Goal: Task Accomplishment & Management: Complete application form

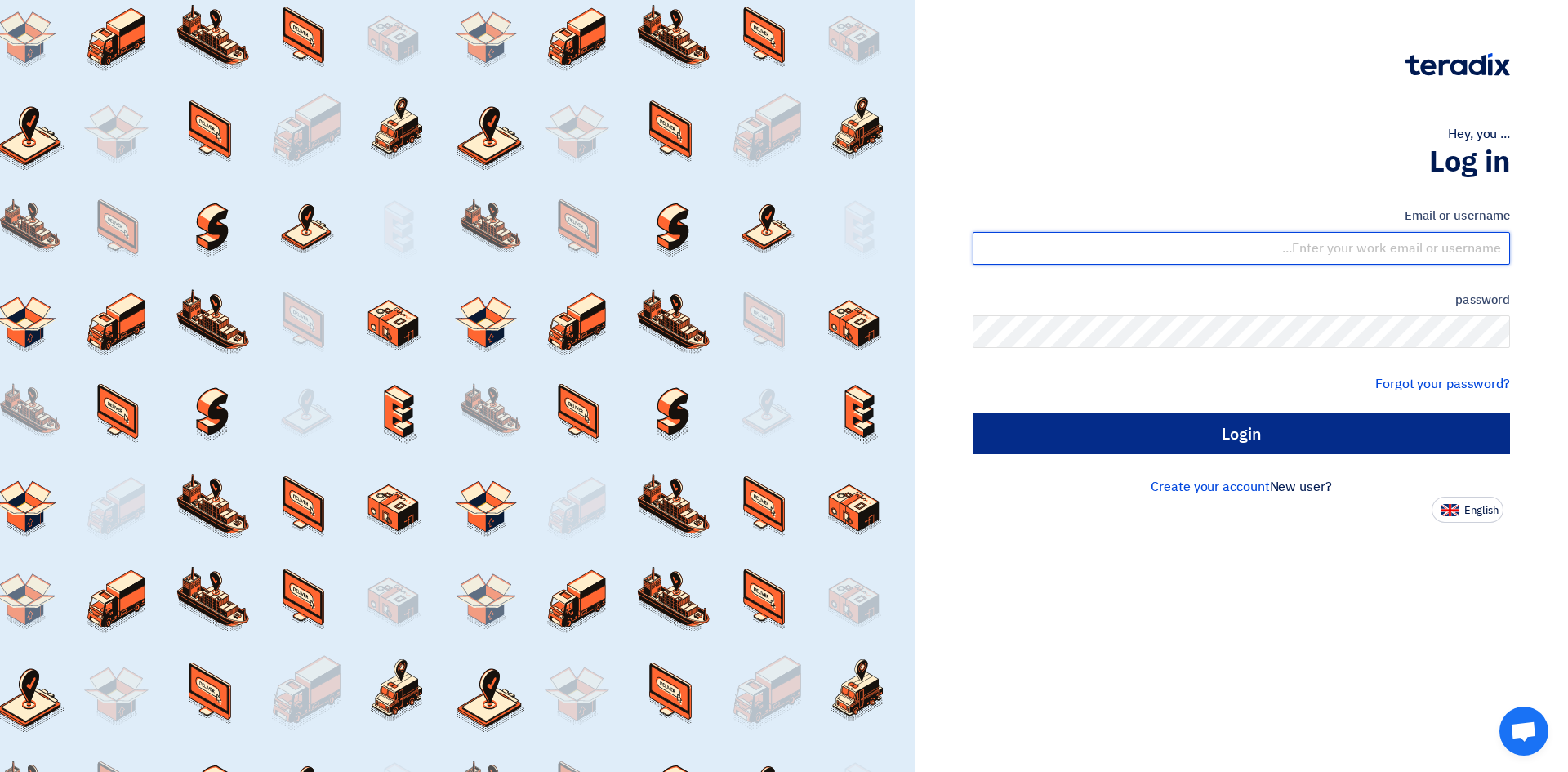
type input "[EMAIL_ADDRESS][DOMAIN_NAME]"
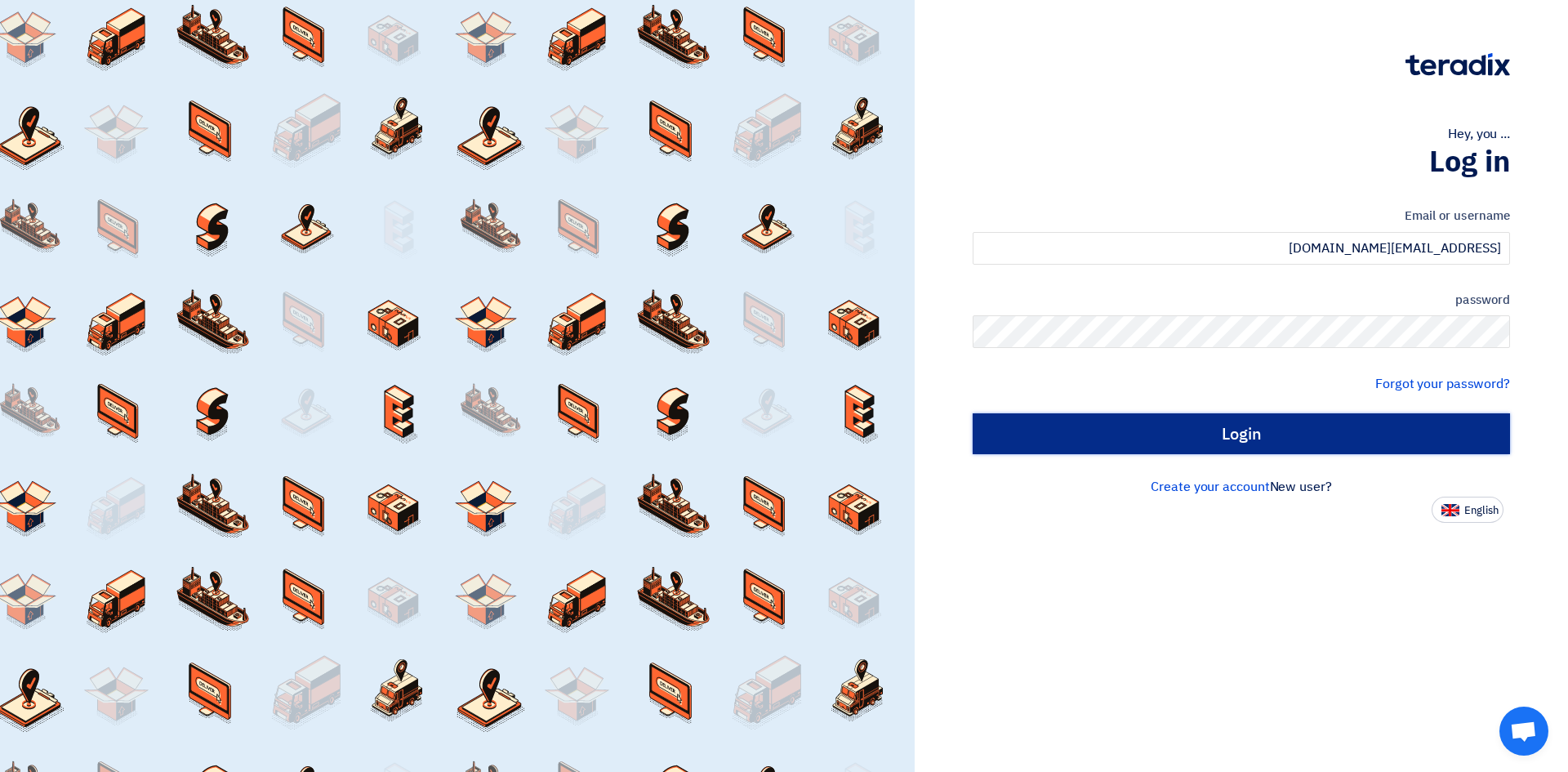
click at [1267, 422] on input "Login" at bounding box center [1242, 434] width 538 height 41
type input "Sign in"
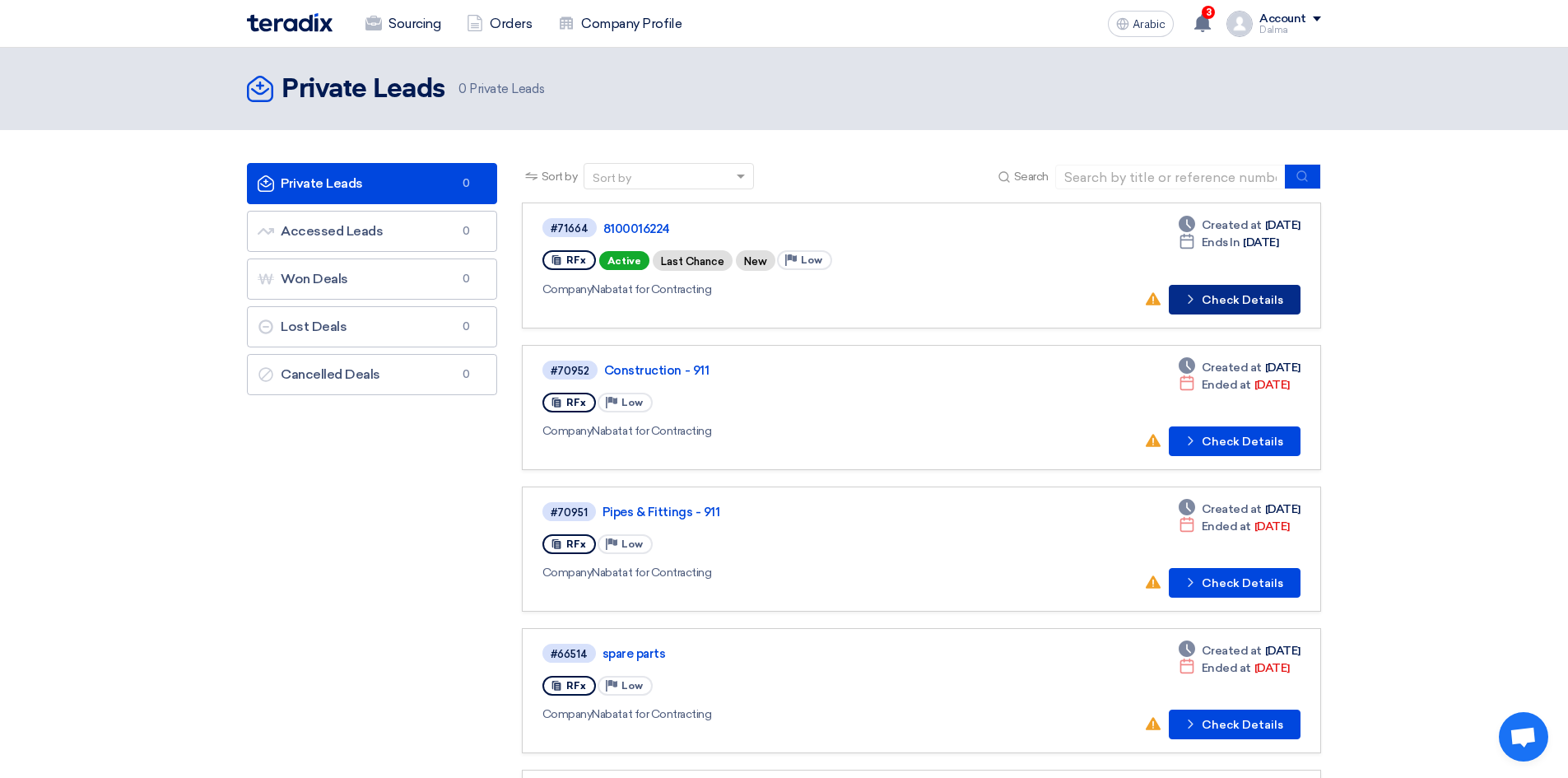
click at [1256, 305] on font "Check Details" at bounding box center [1241, 299] width 81 height 14
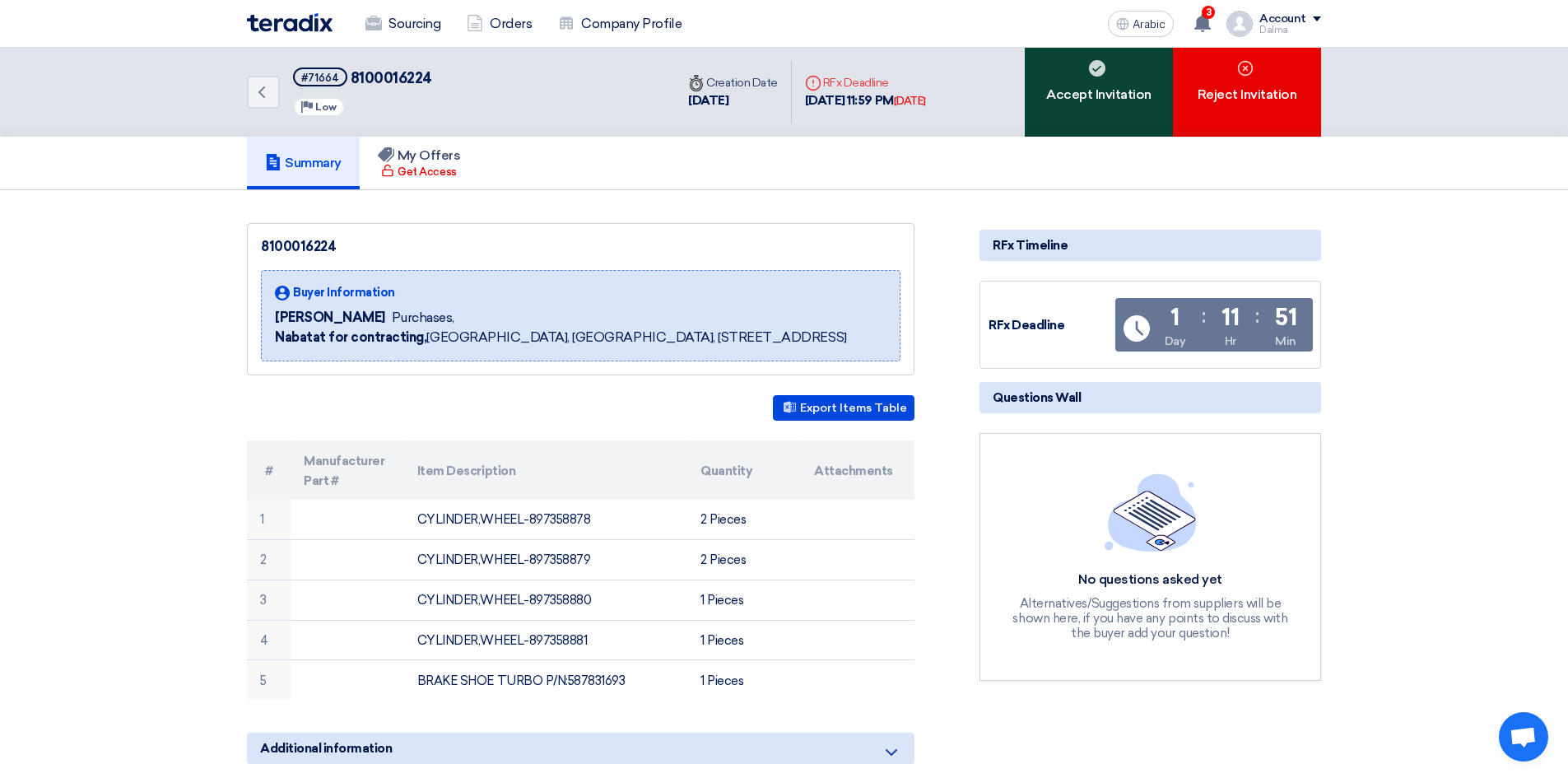
click at [1103, 70] on use at bounding box center [1097, 68] width 16 height 16
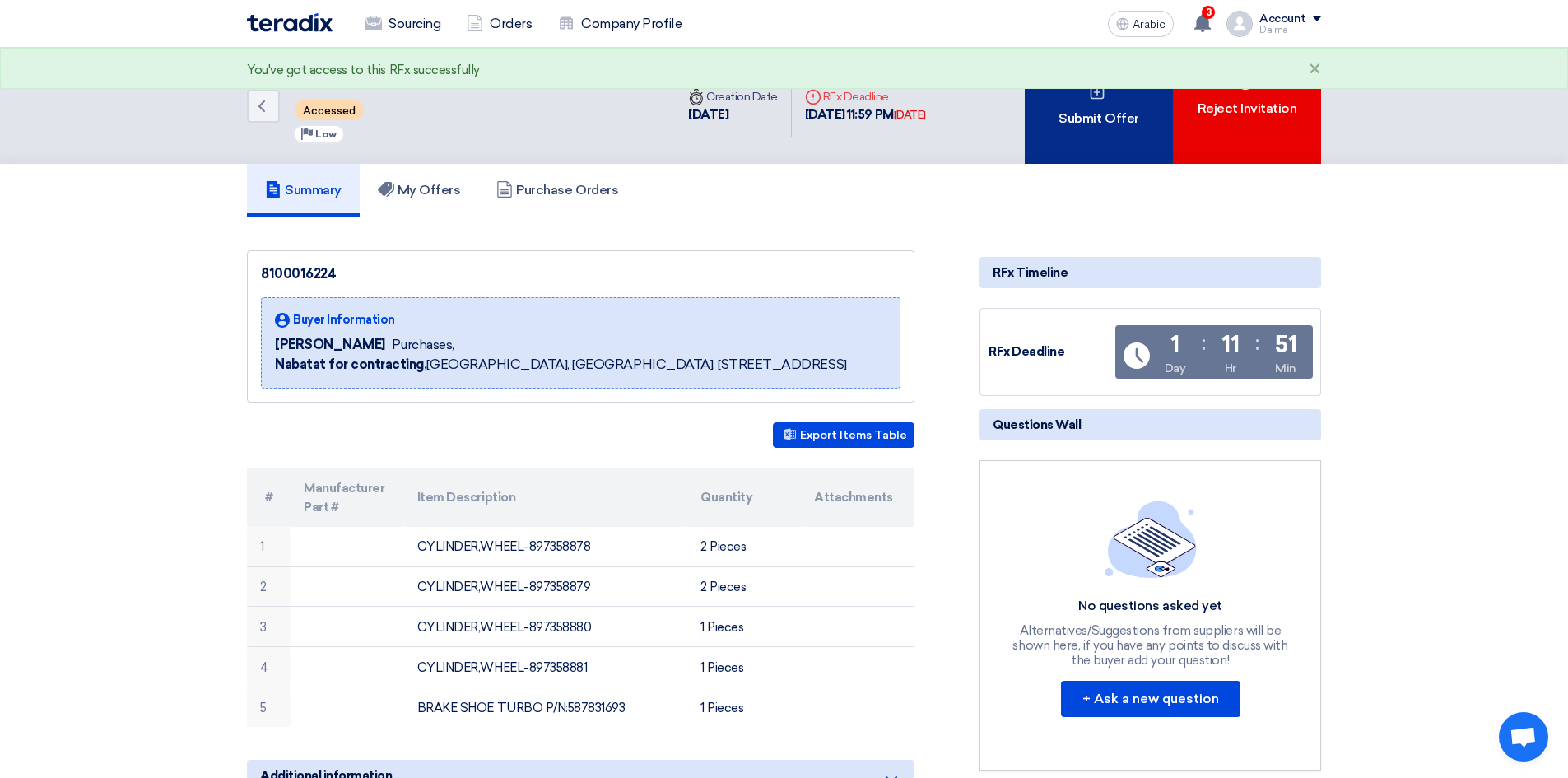
click at [1106, 130] on div "Submit Offer" at bounding box center [1098, 105] width 148 height 116
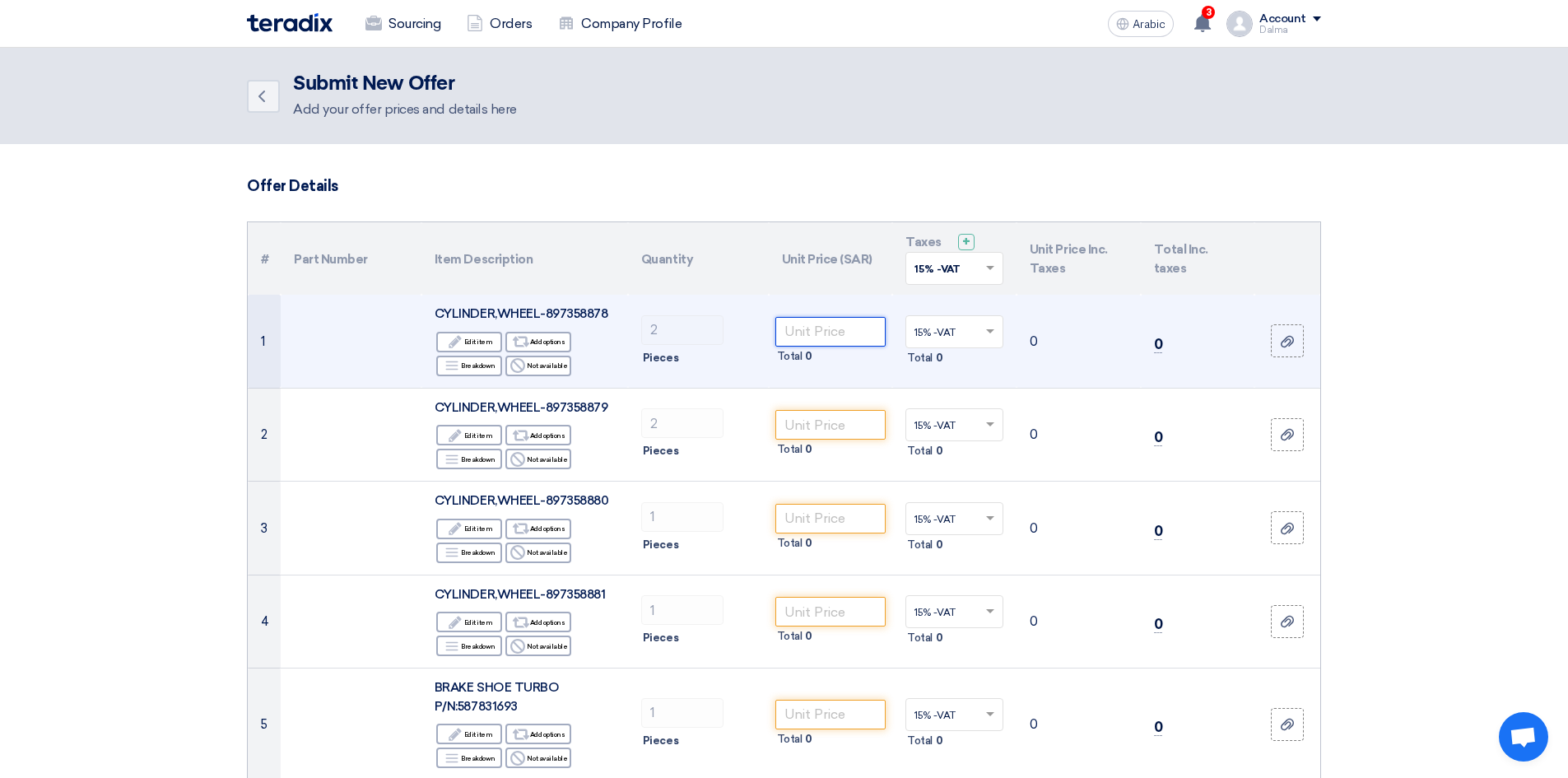
click at [805, 336] on input "number" at bounding box center [831, 331] width 111 height 29
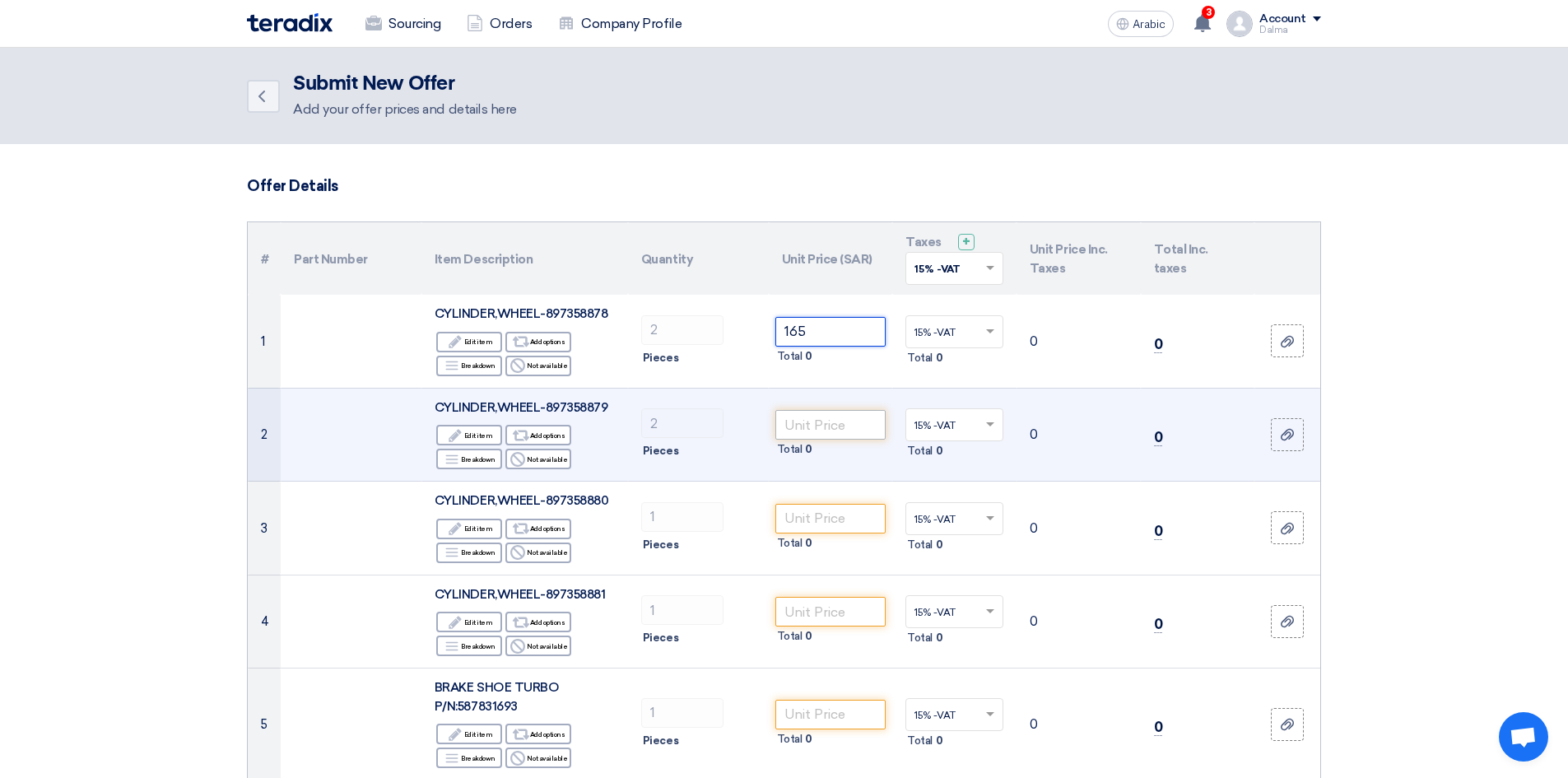
type input "165"
click at [823, 411] on input "number" at bounding box center [831, 424] width 111 height 29
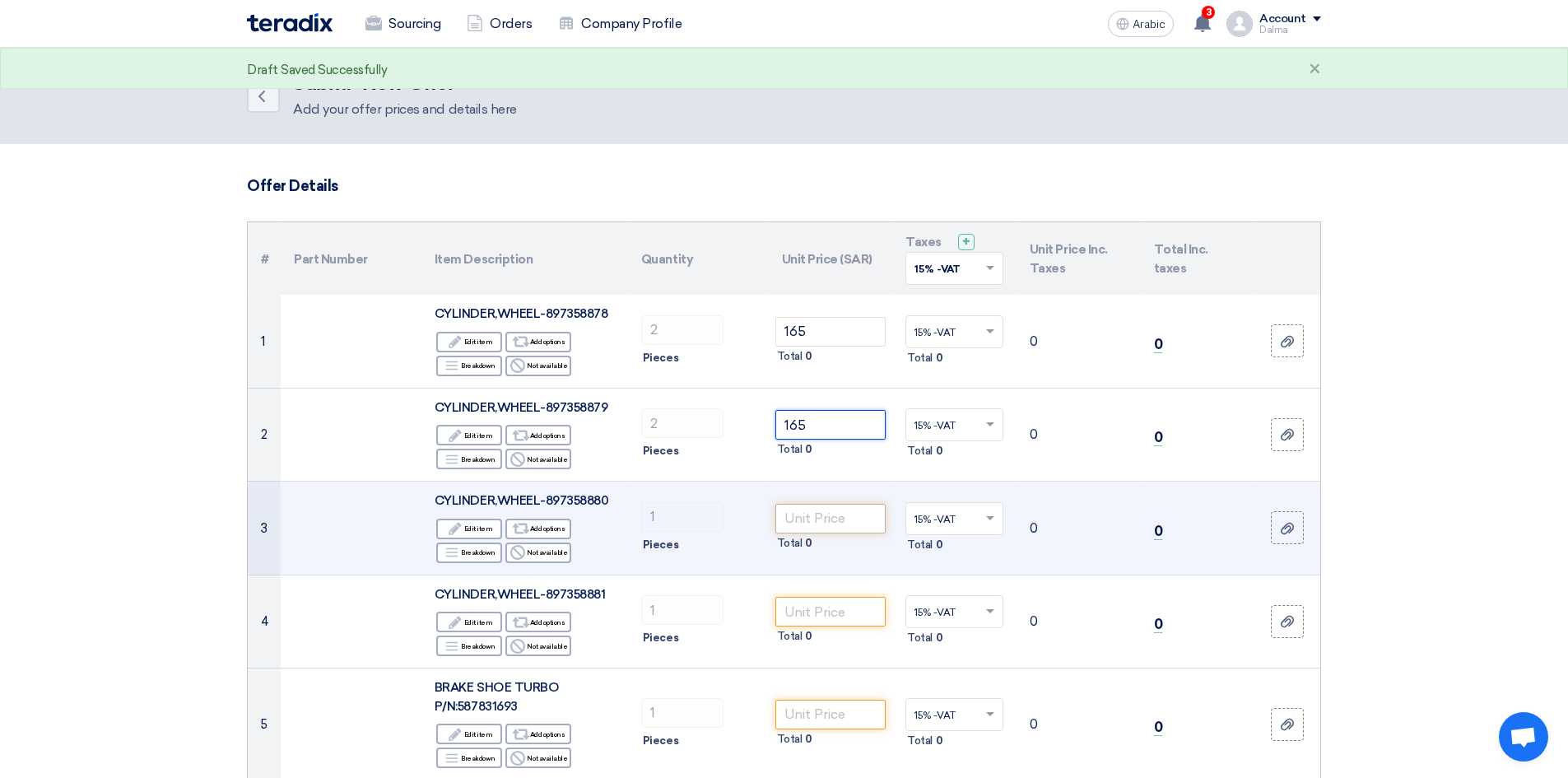
type input "165"
click at [860, 518] on input "number" at bounding box center [831, 518] width 111 height 29
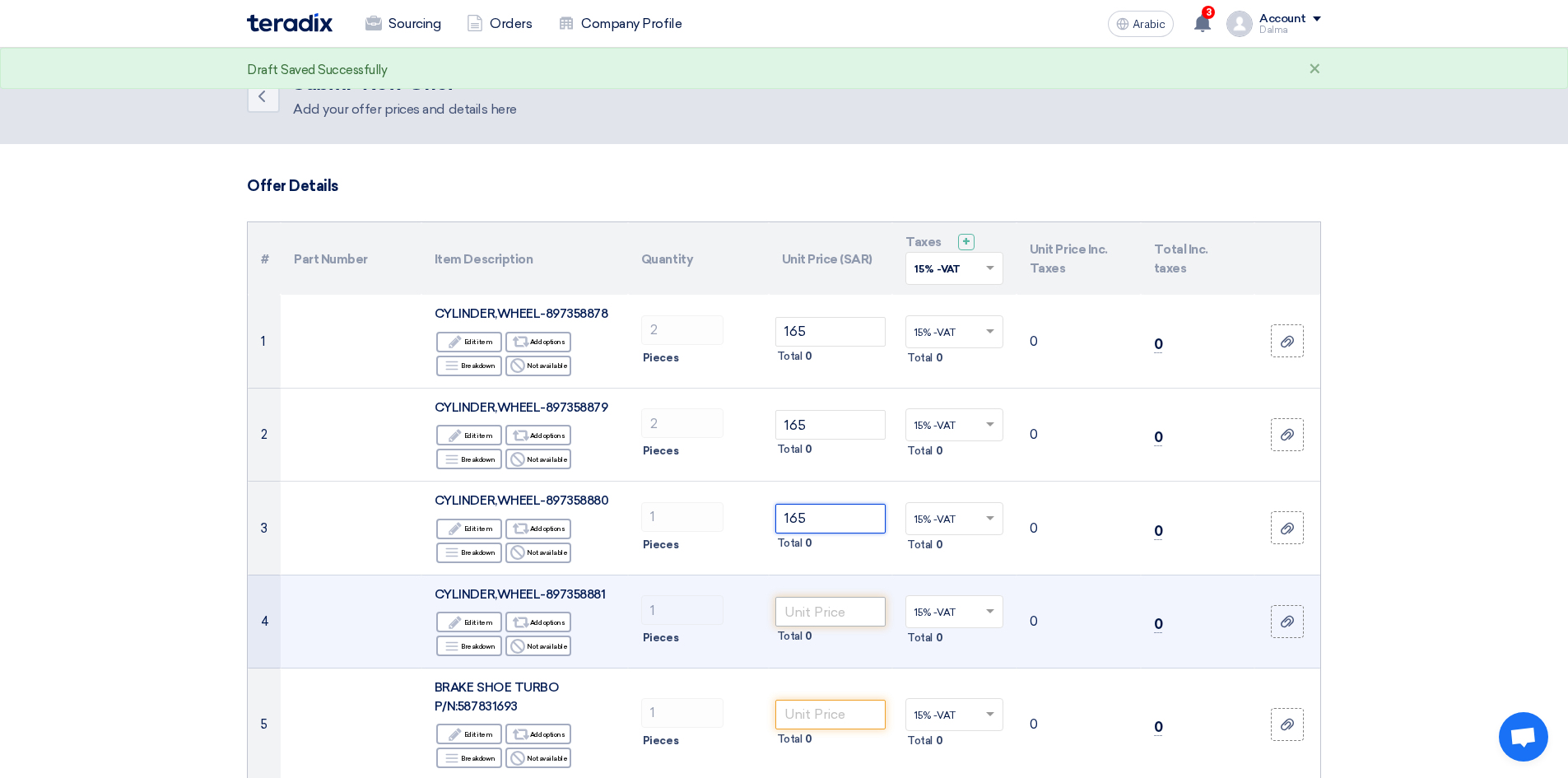
type input "165"
click at [852, 603] on input "number" at bounding box center [831, 611] width 111 height 29
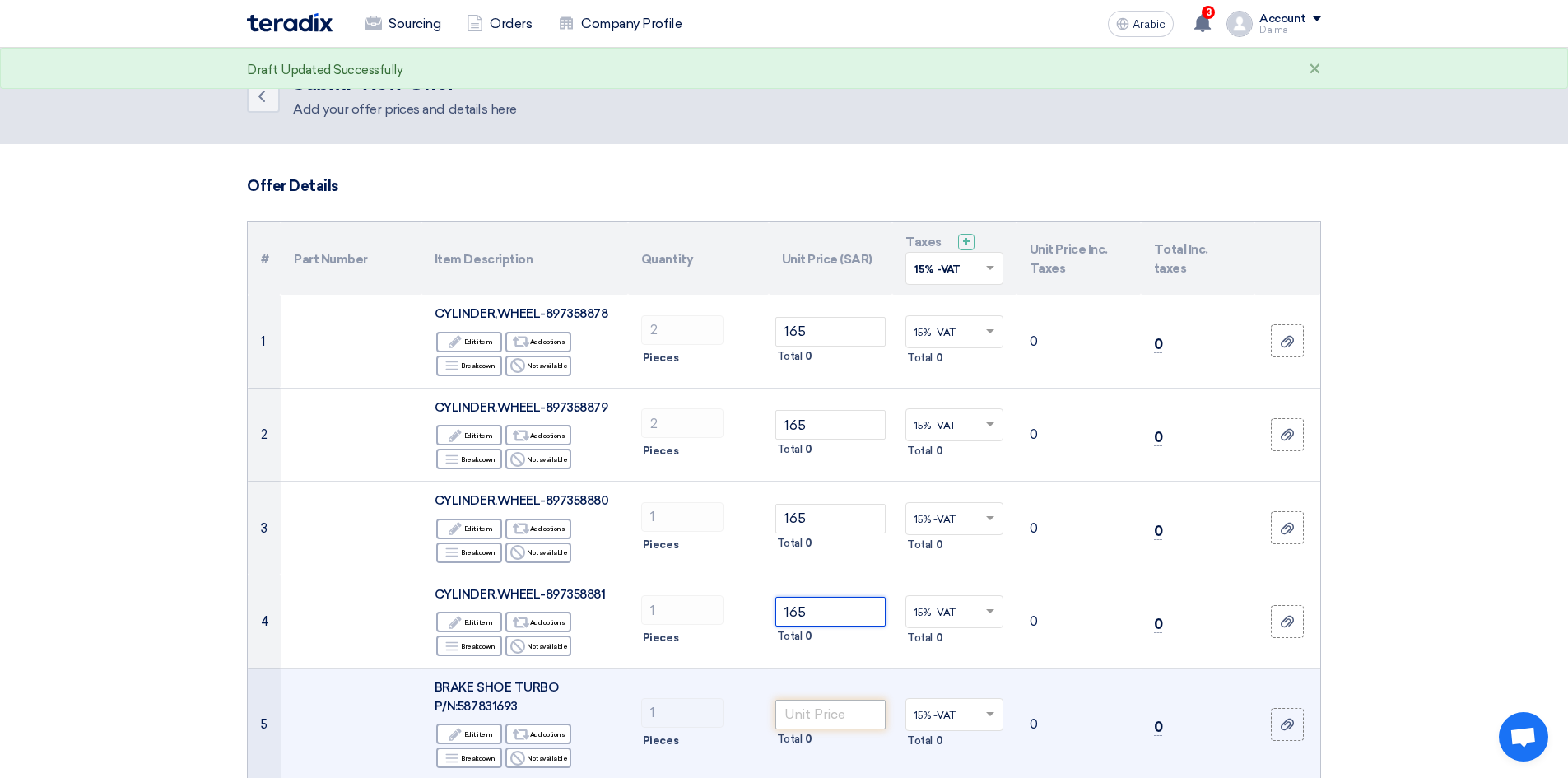
type input "165"
click at [839, 715] on input "number" at bounding box center [831, 714] width 111 height 29
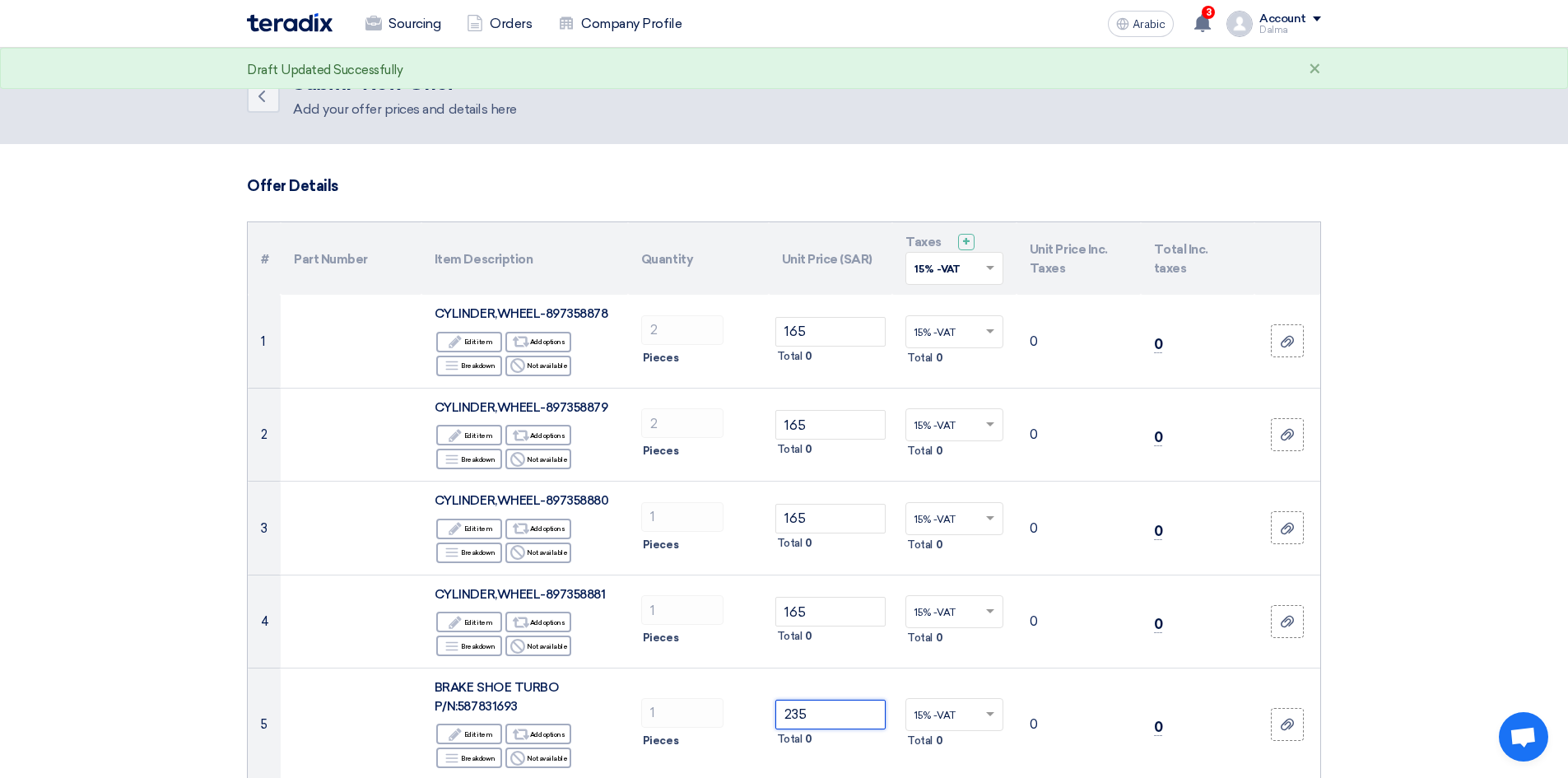
type input "235"
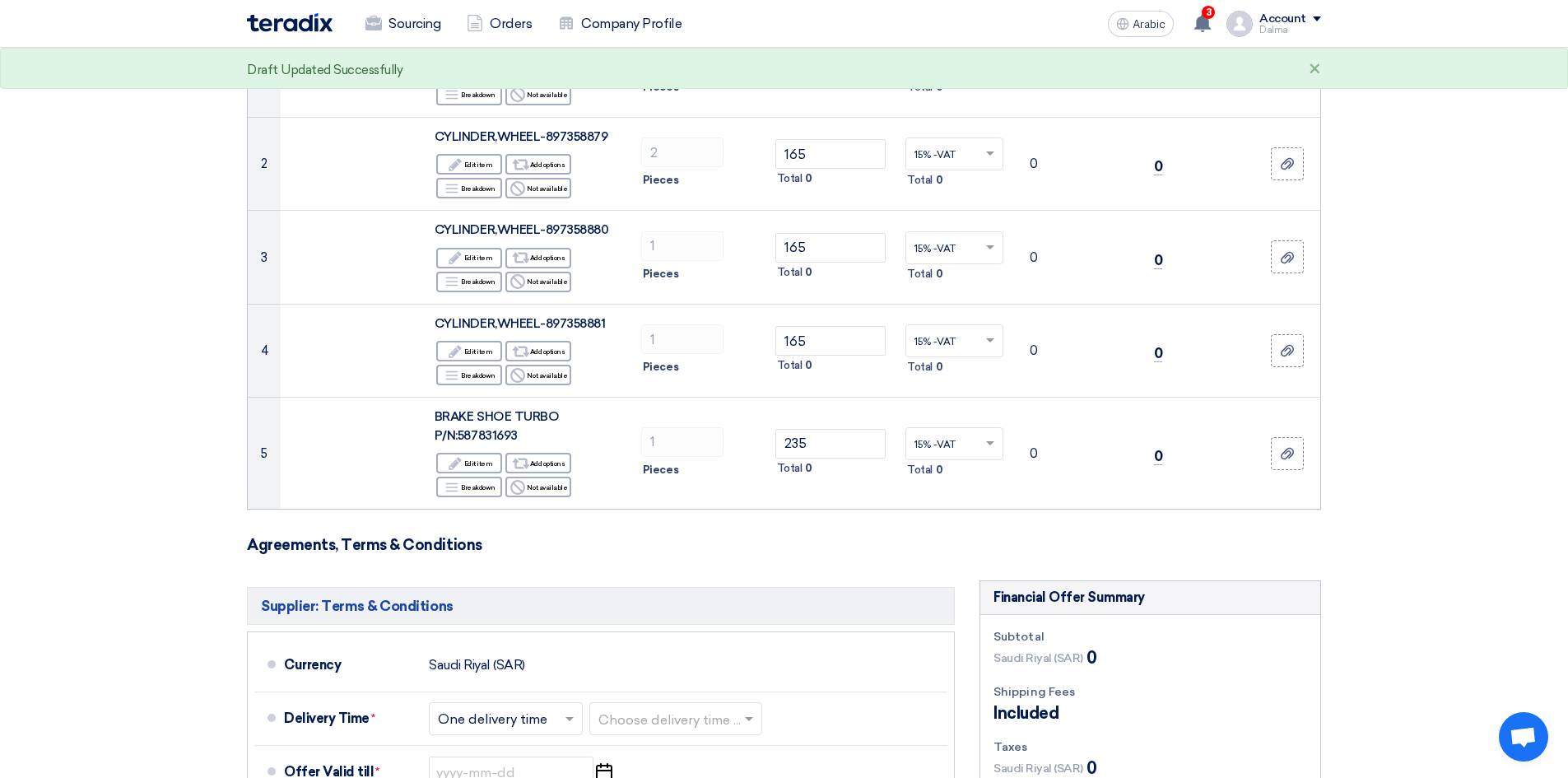
scroll to position [493, 0]
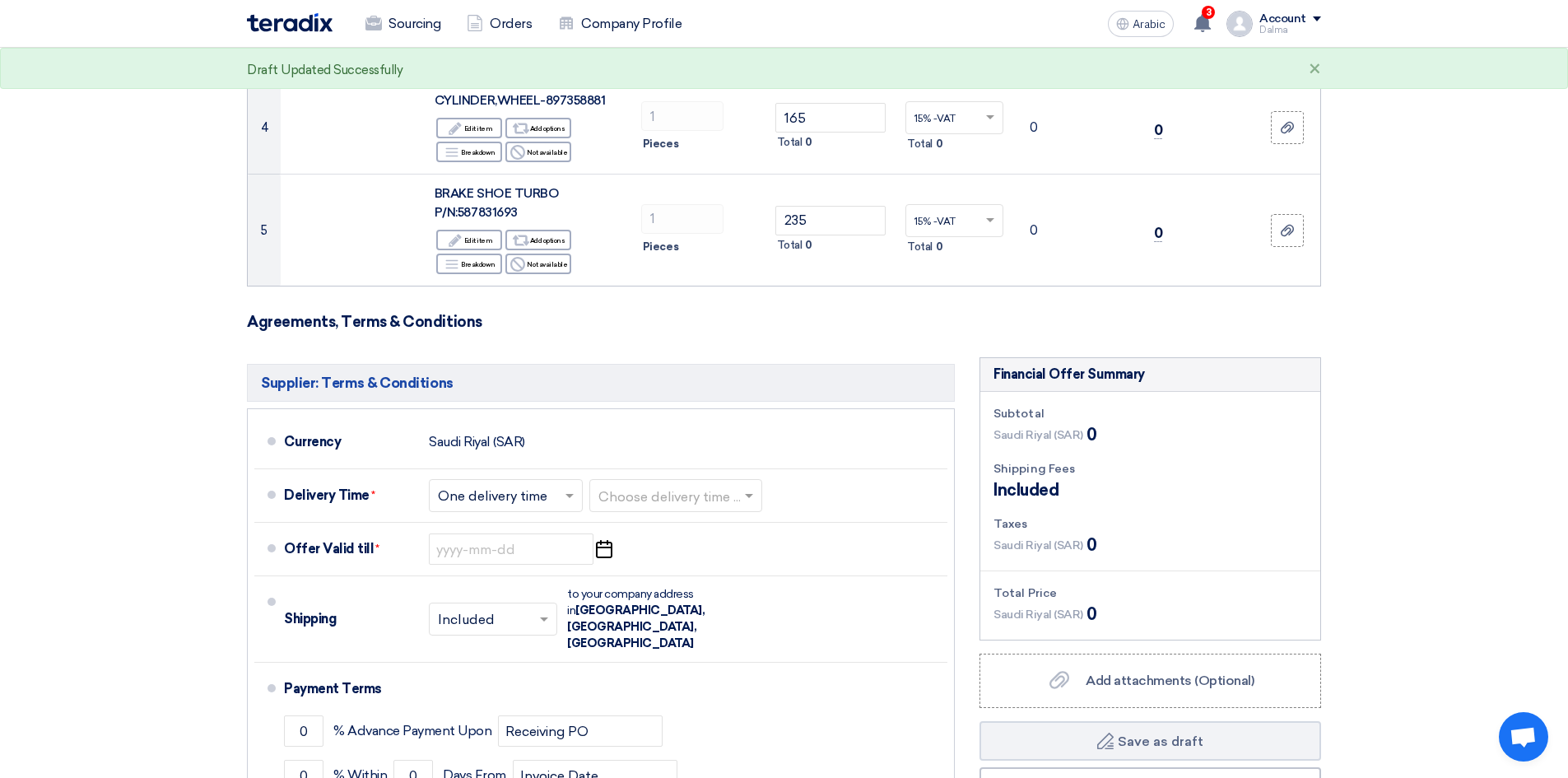
click at [819, 322] on h3 "Agreements, Terms & Conditions" at bounding box center [784, 322] width 1075 height 18
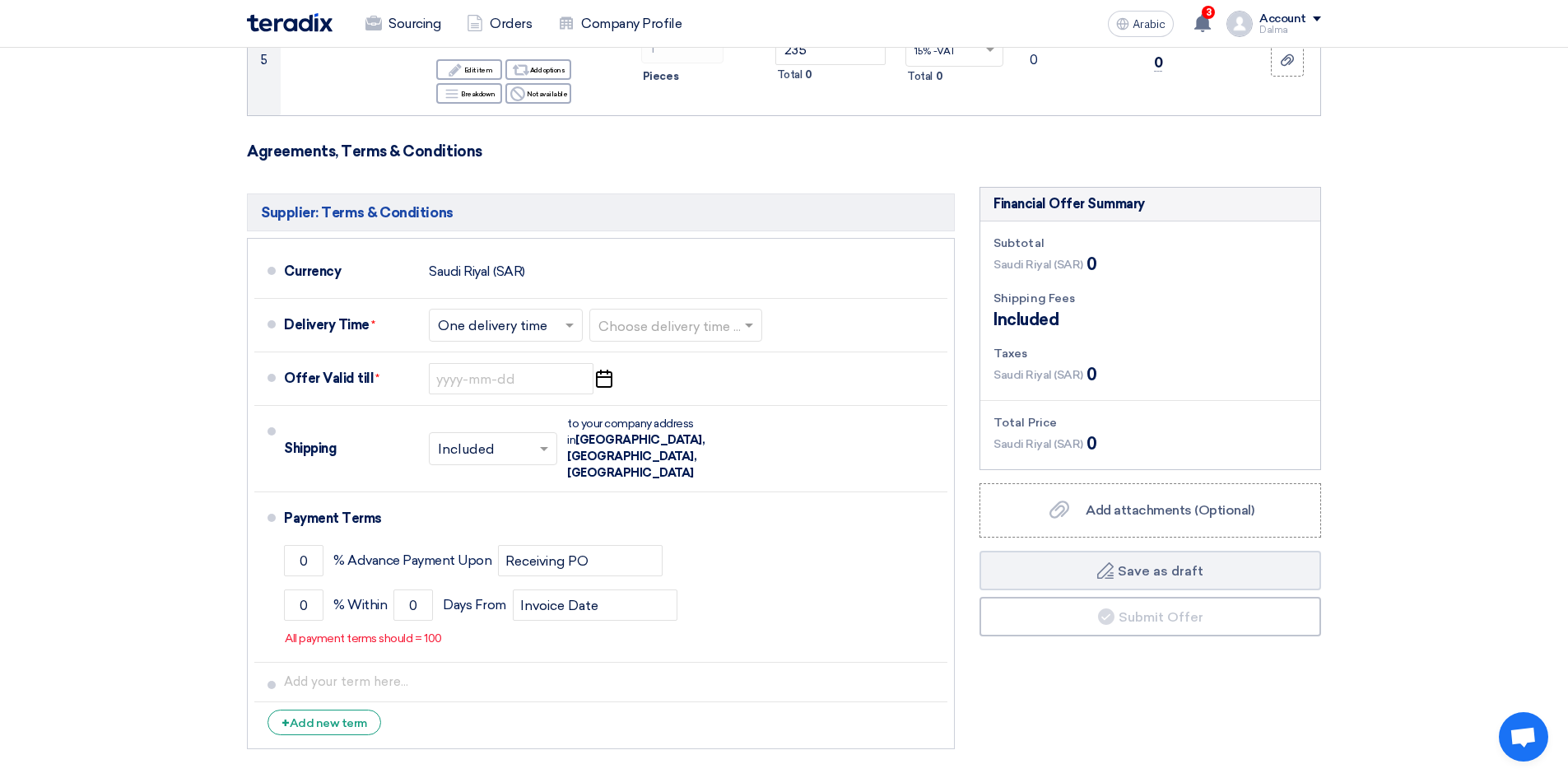
scroll to position [906, 0]
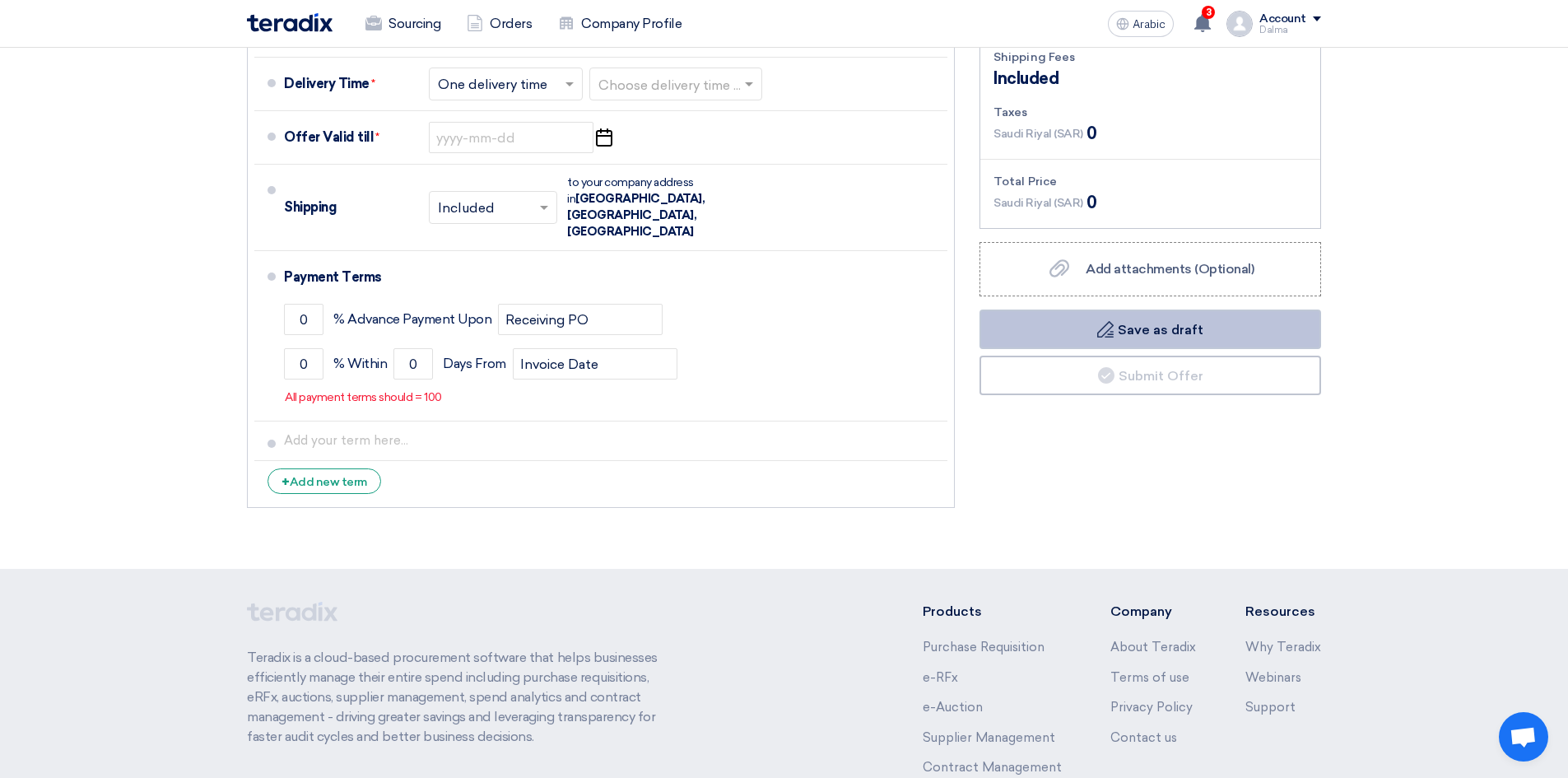
click at [1131, 333] on font "Save as draft" at bounding box center [1160, 329] width 86 height 16
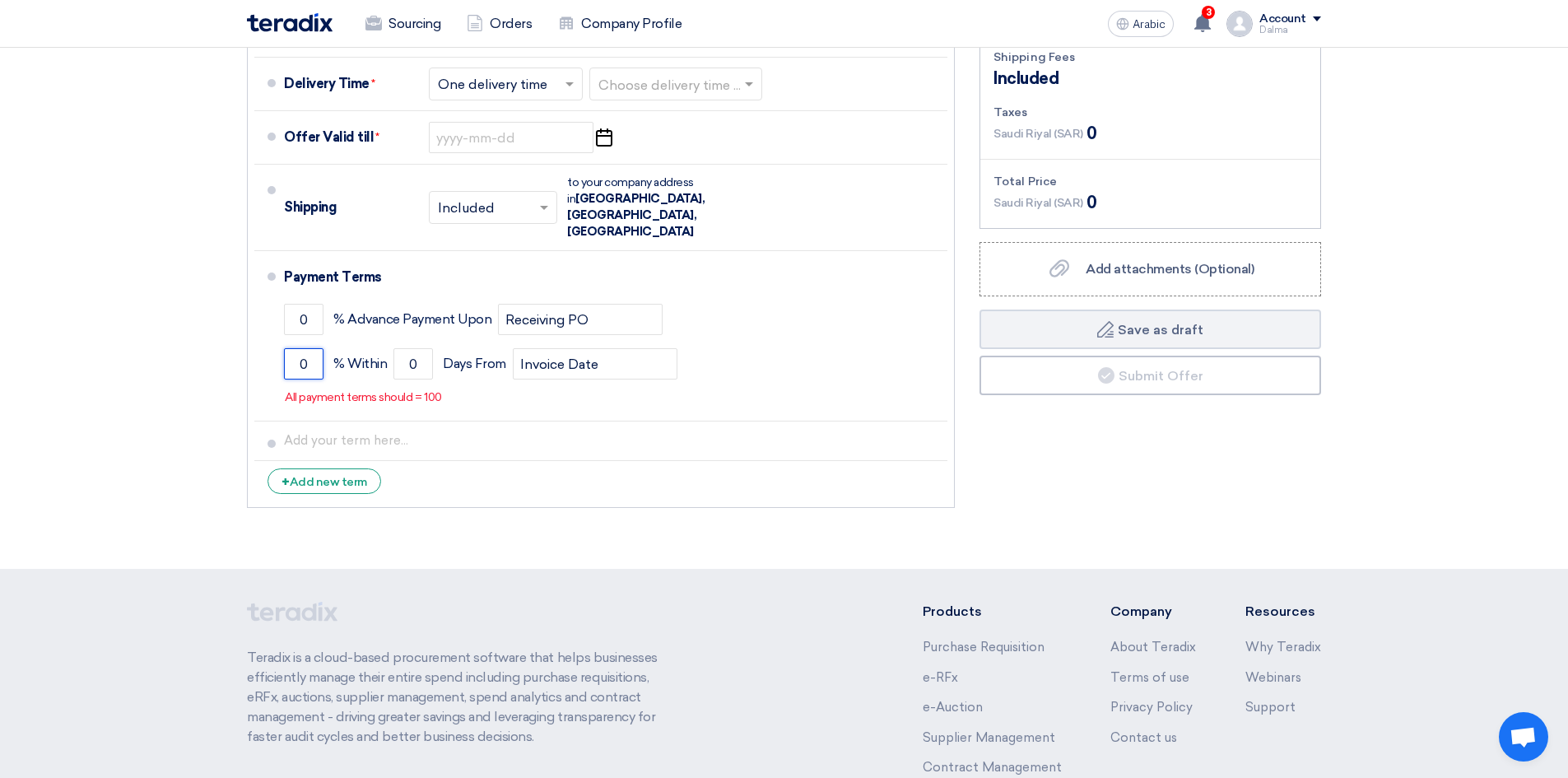
drag, startPoint x: 316, startPoint y: 335, endPoint x: 0, endPoint y: 333, distance: 316.0
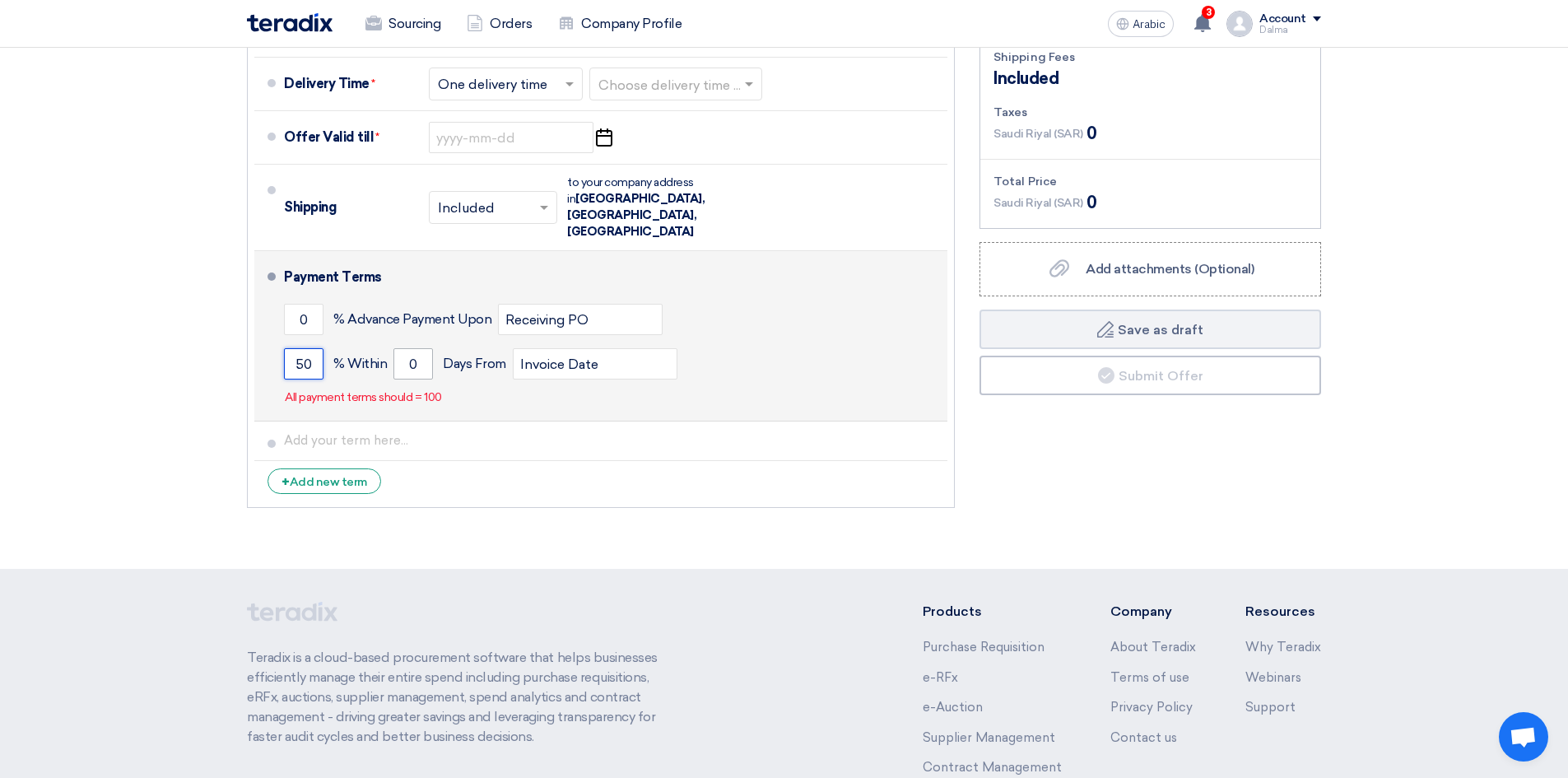
type input "50"
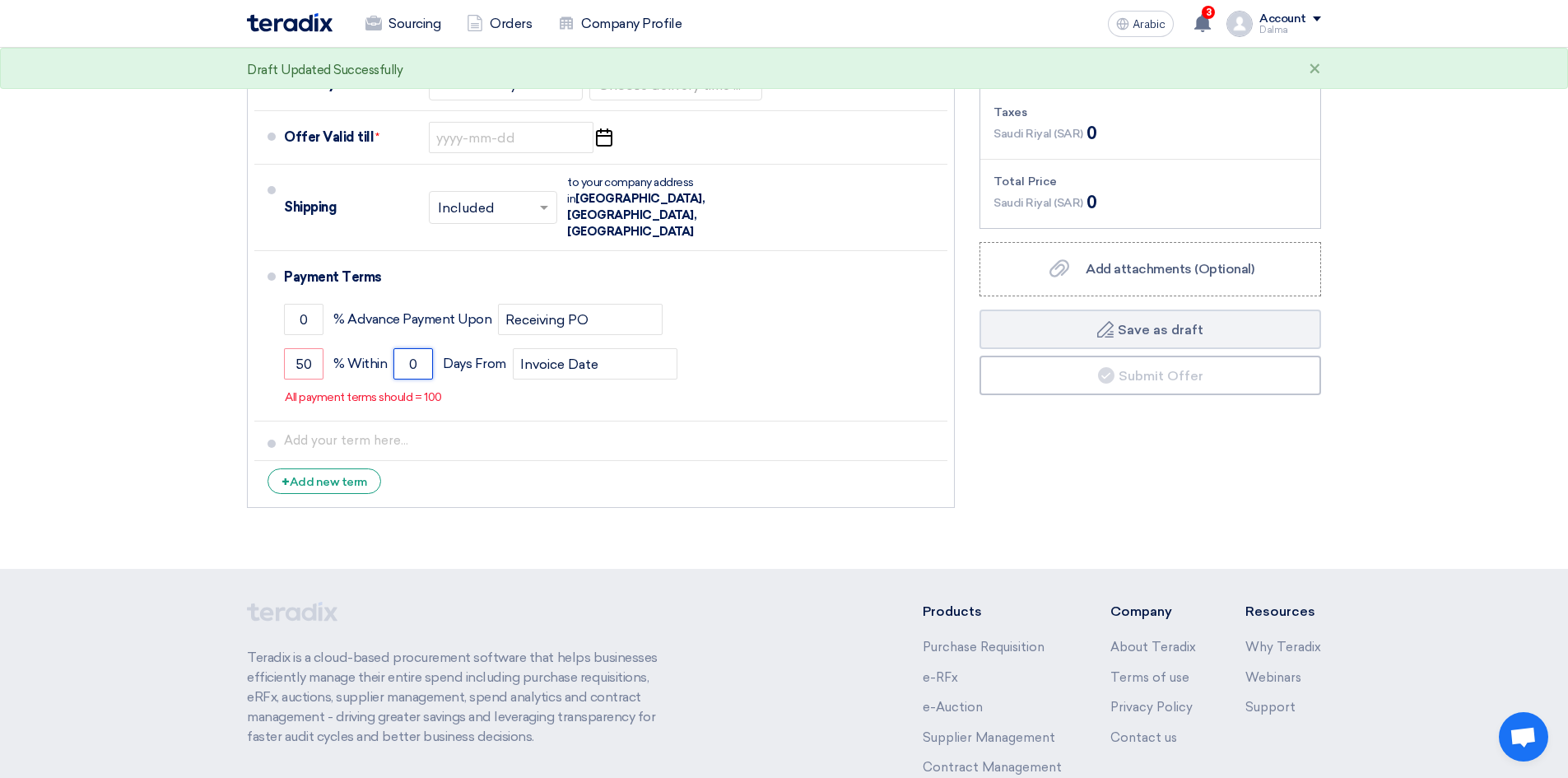
drag, startPoint x: 414, startPoint y: 333, endPoint x: 0, endPoint y: 290, distance: 416.2
type input "60"
click at [1032, 463] on div "Financial Offer Summary Subtotal [GEOGRAPHIC_DATA] (SAR) 0 Shipping Fees" at bounding box center [1150, 230] width 367 height 570
click at [624, 85] on input "text" at bounding box center [676, 86] width 156 height 24
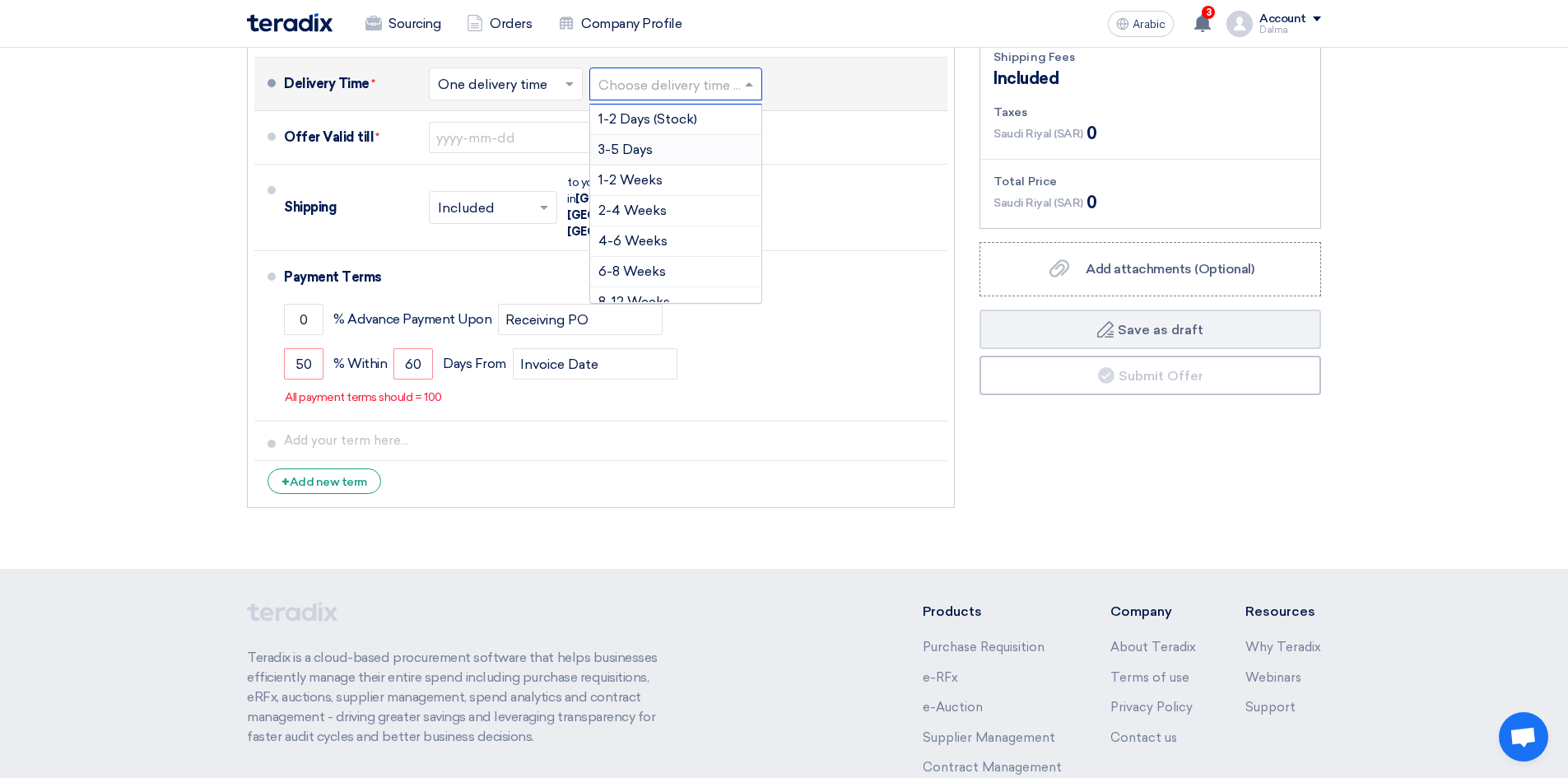
click at [655, 151] on div "3-5 Days" at bounding box center [676, 150] width 171 height 30
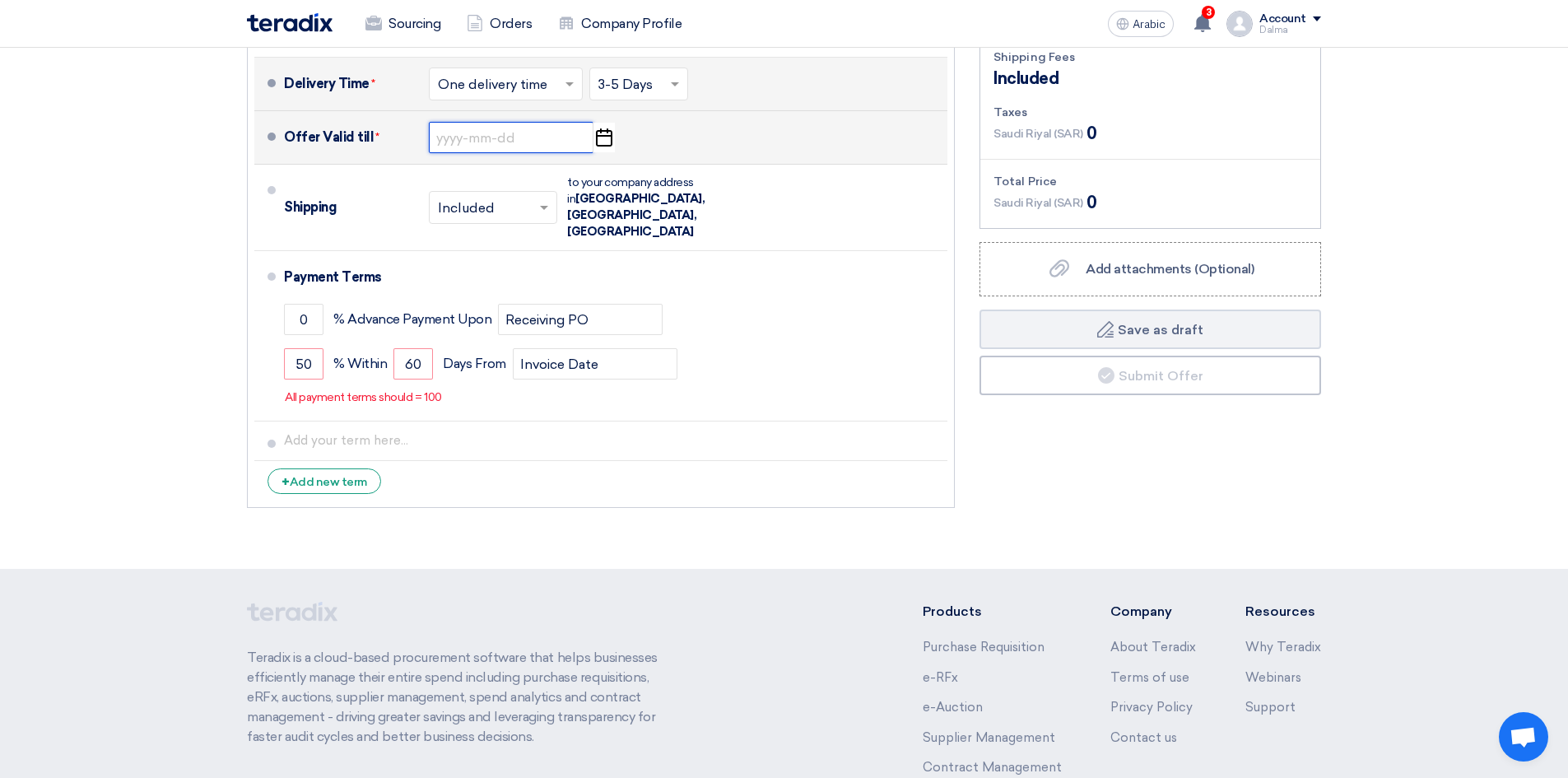
click at [470, 137] on input at bounding box center [511, 138] width 164 height 31
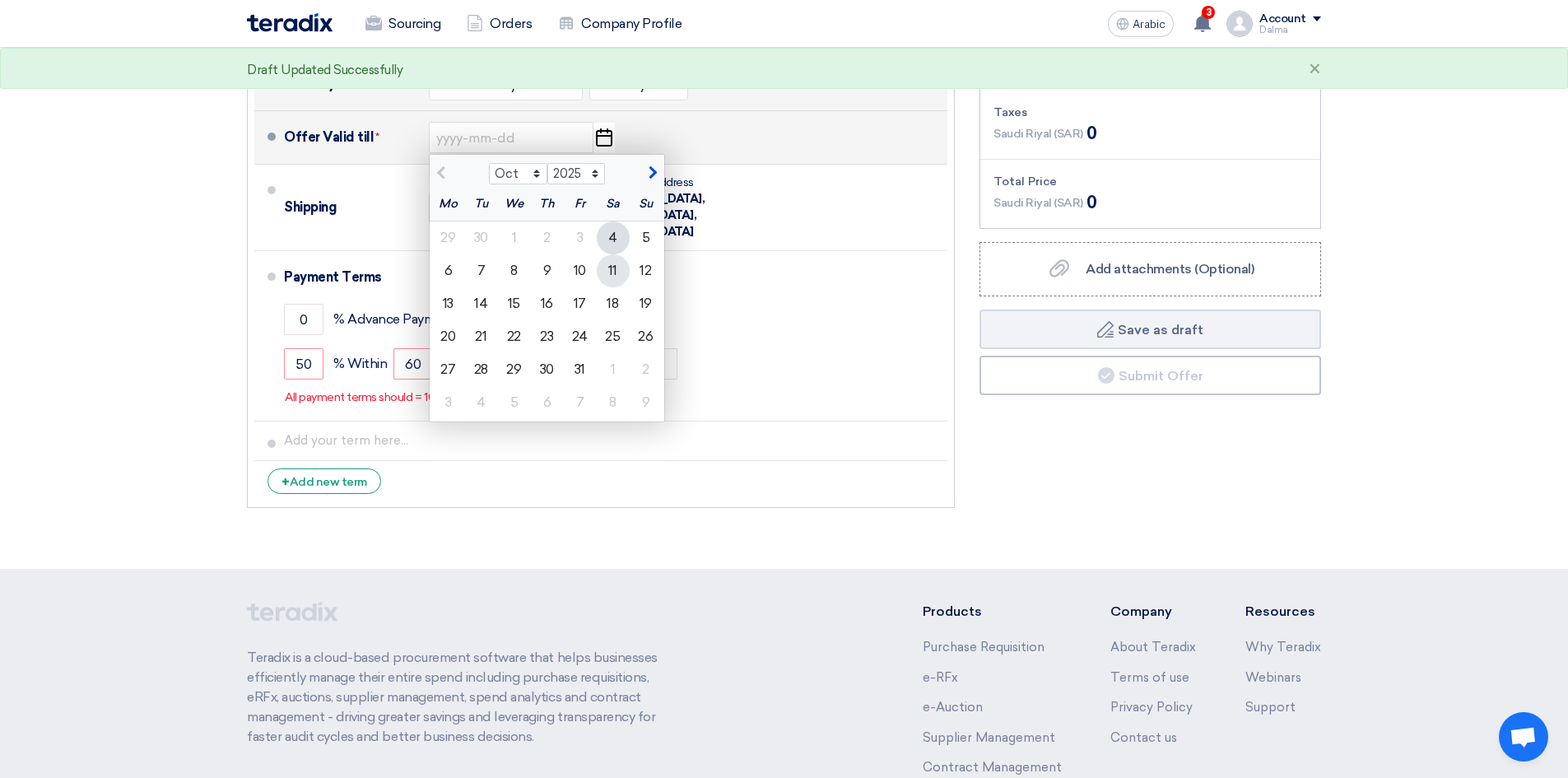
click at [611, 269] on font "11" at bounding box center [613, 270] width 9 height 16
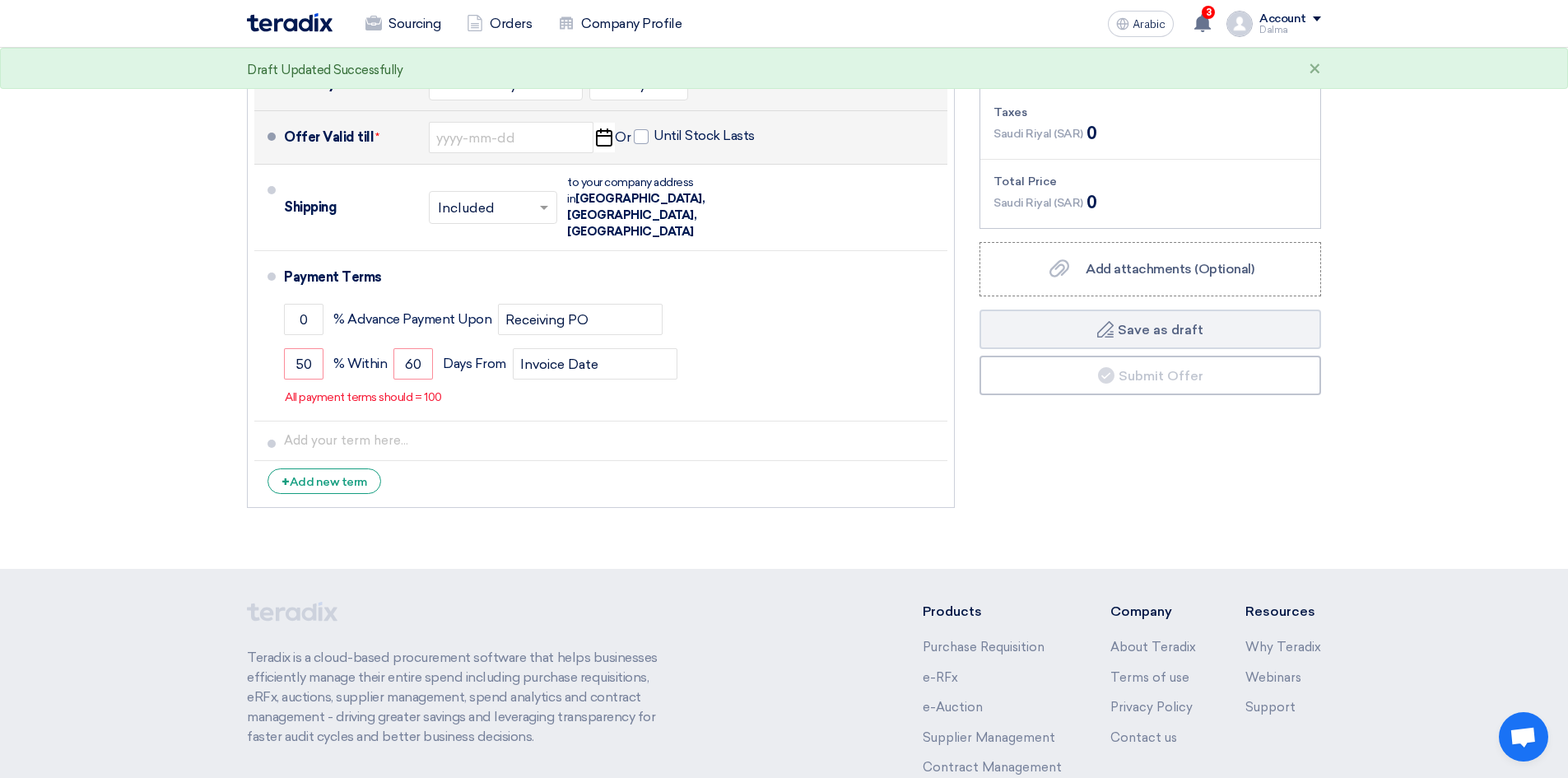
type input "[DATE]"
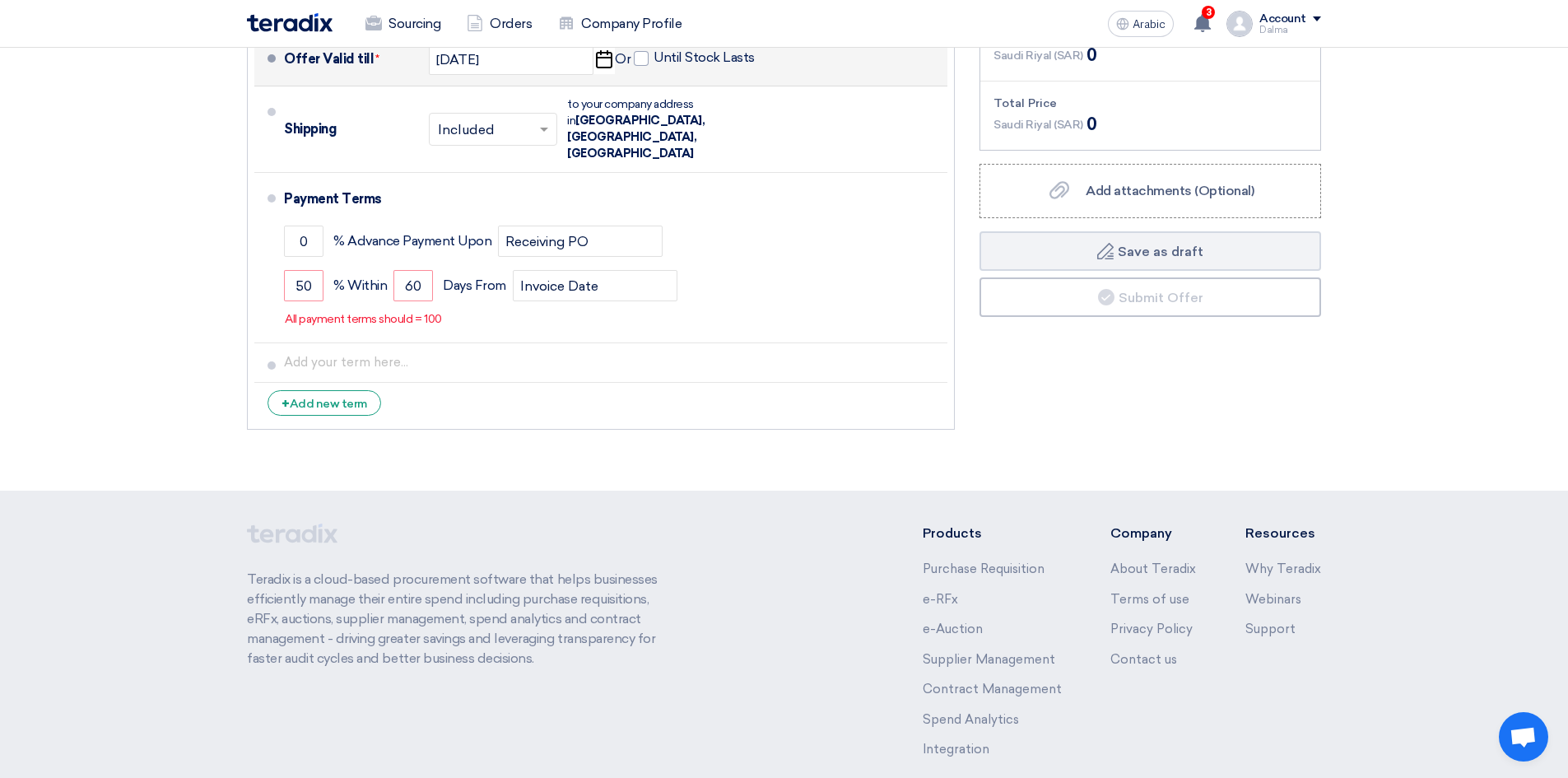
scroll to position [543, 0]
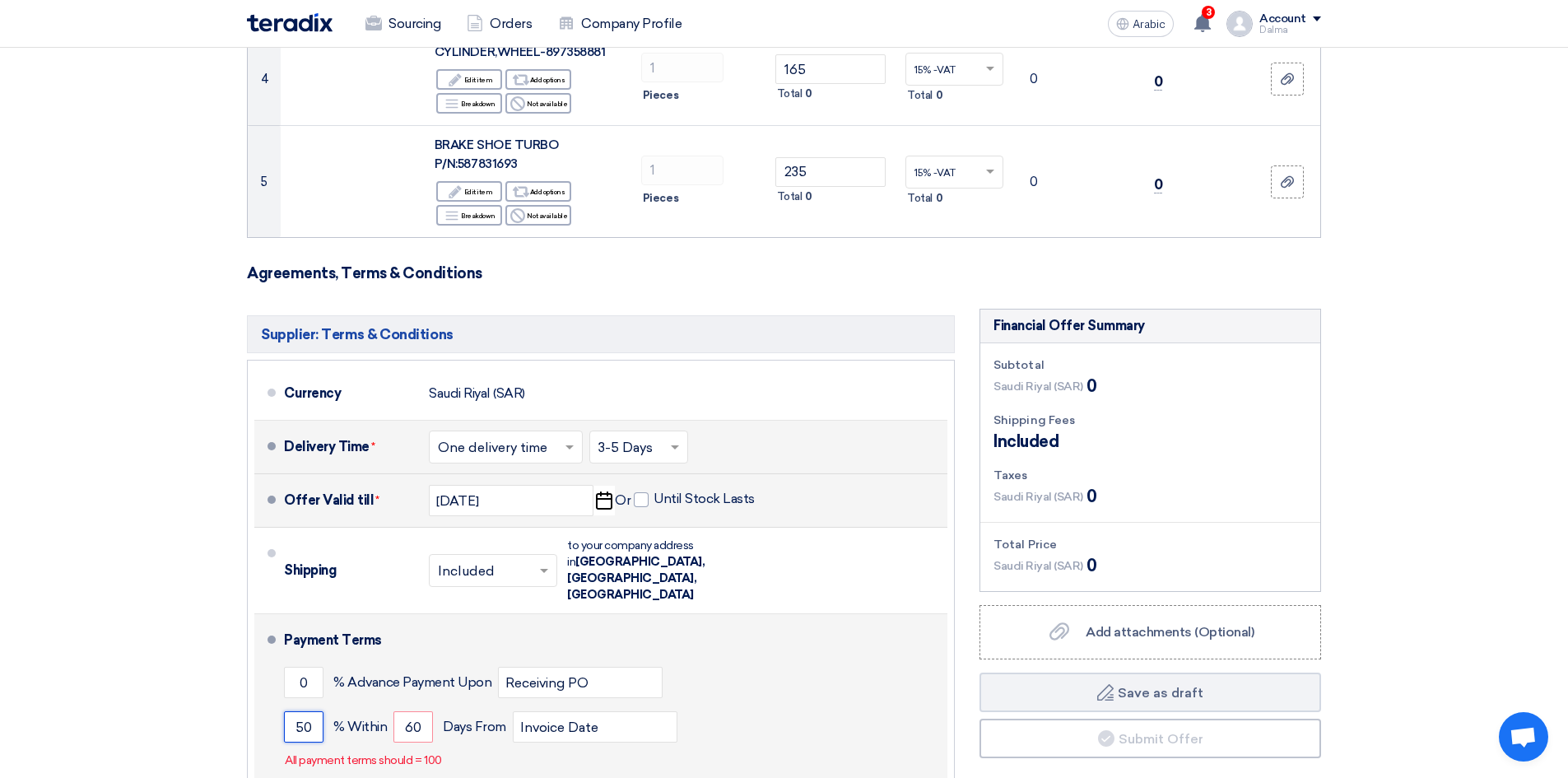
click at [312, 711] on input "50" at bounding box center [303, 727] width 39 height 31
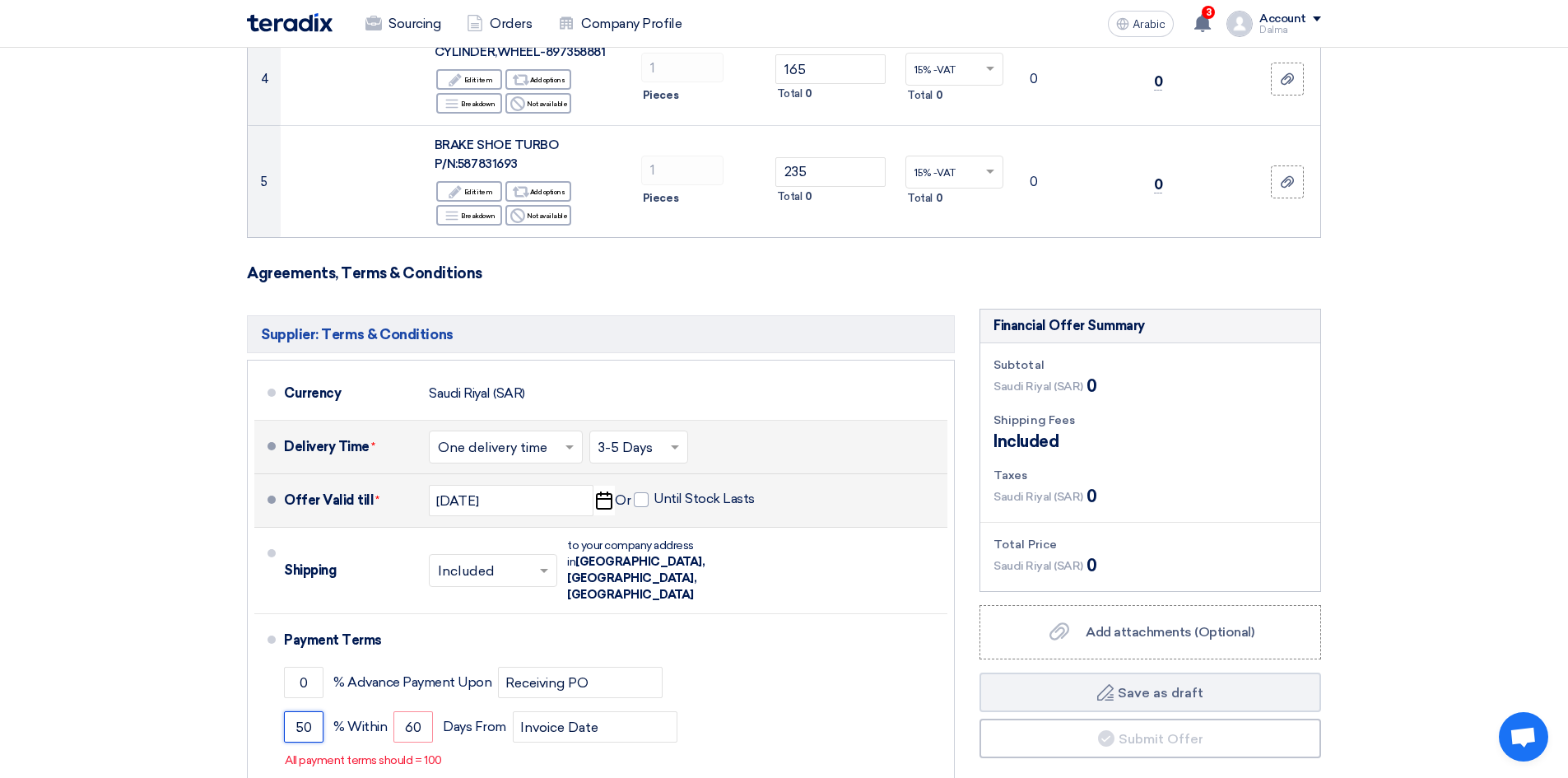
drag, startPoint x: 313, startPoint y: 695, endPoint x: 69, endPoint y: 669, distance: 245.4
click at [104, 674] on section "Offer Details # Part Number Item Description Quantity Unit Price (SAR) Taxes + …" at bounding box center [784, 266] width 1568 height 1330
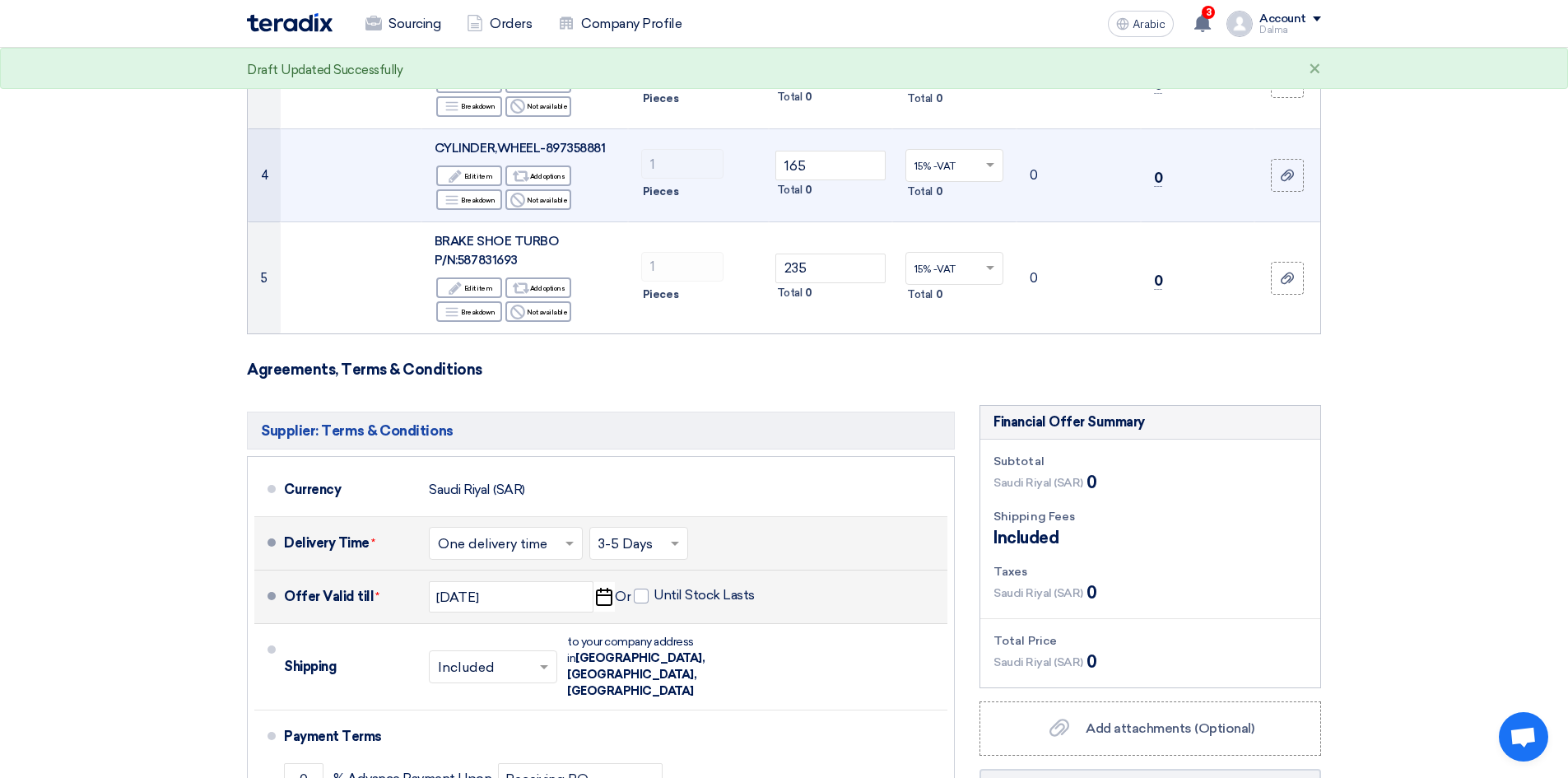
scroll to position [596, 0]
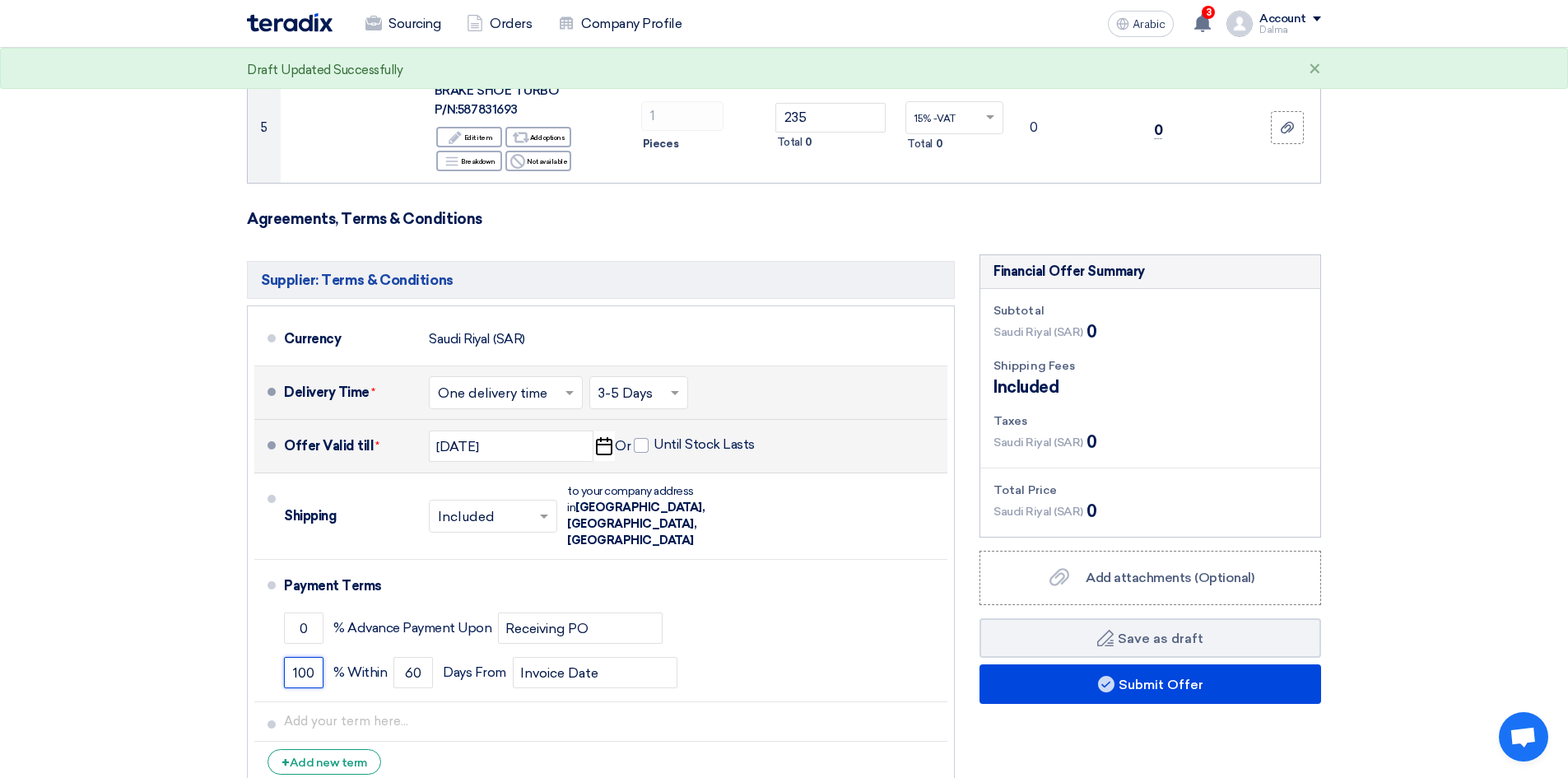
type input "100"
click at [910, 223] on h3 "Agreements, Terms & Conditions" at bounding box center [784, 219] width 1075 height 18
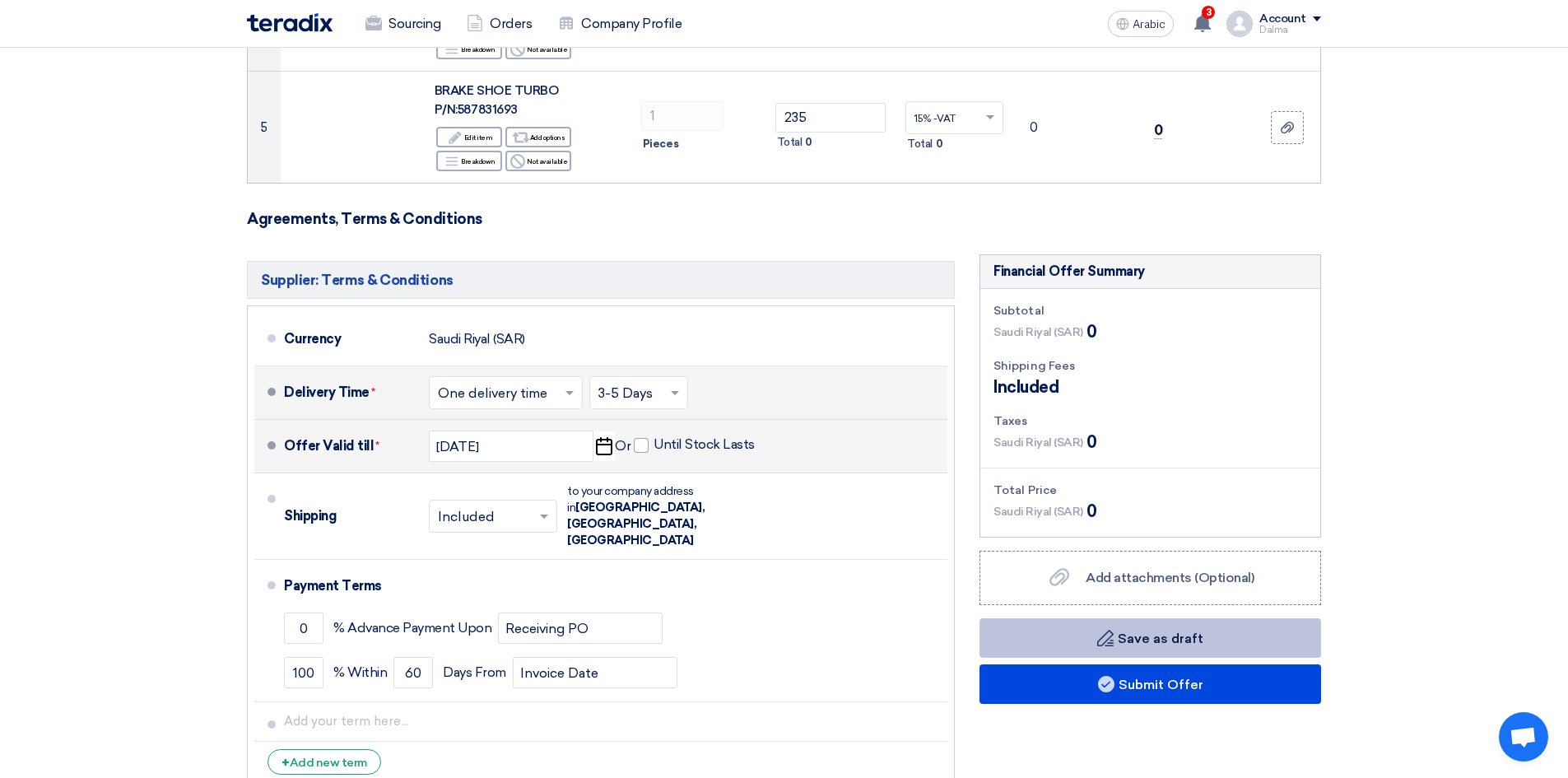
click at [1181, 643] on font "Save as draft" at bounding box center [1160, 638] width 86 height 16
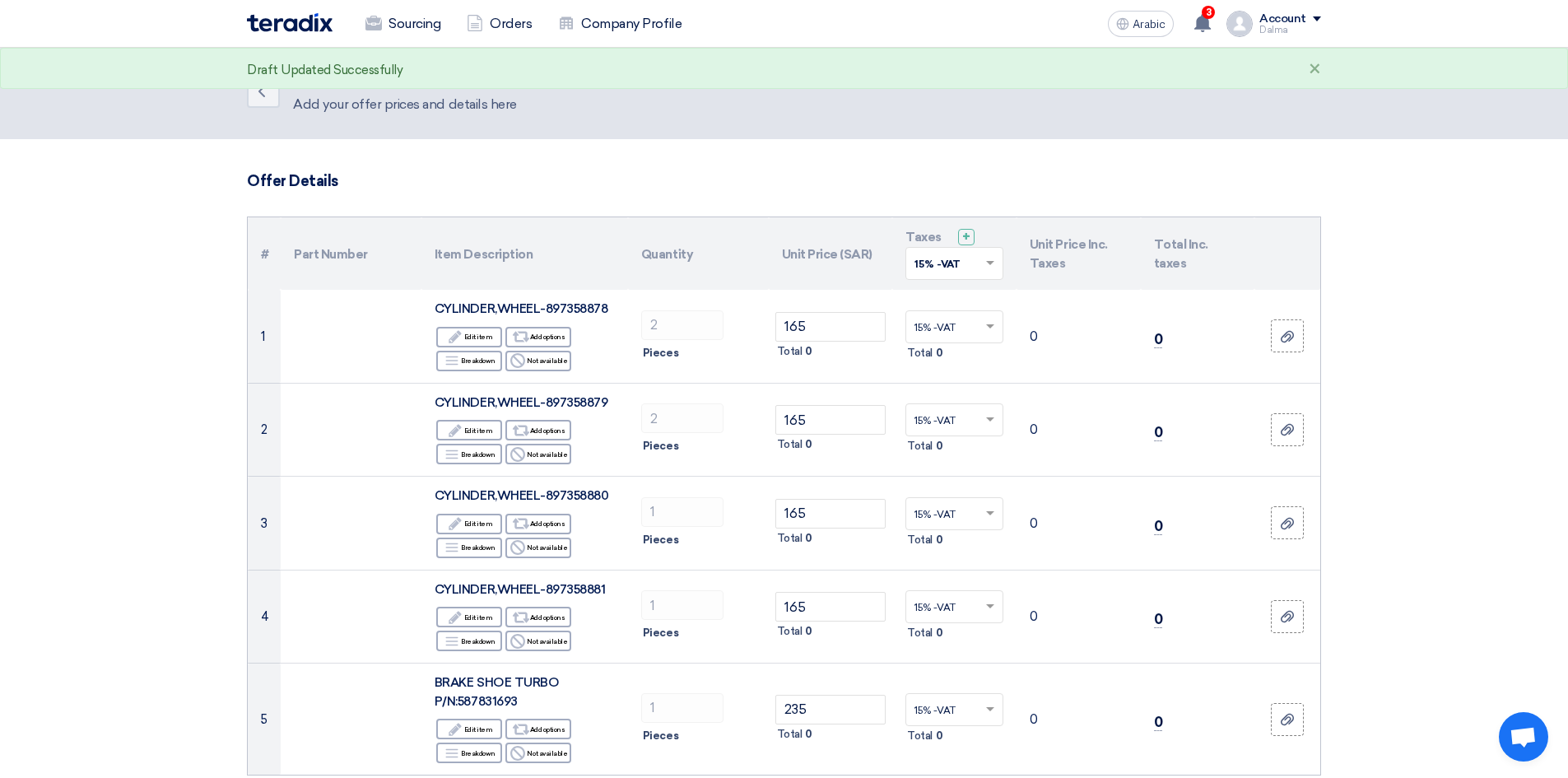
scroll to position [0, 0]
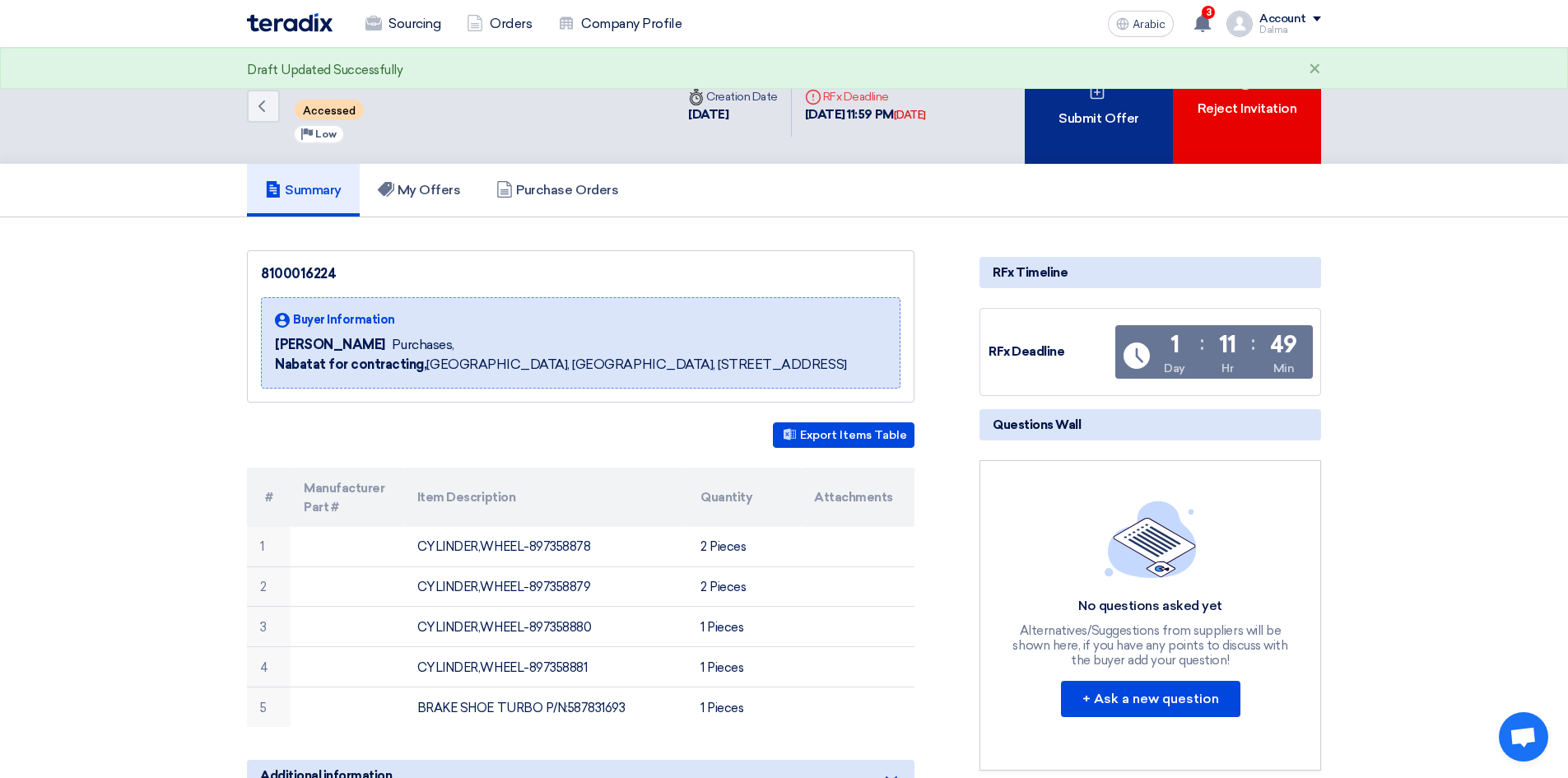
click at [1076, 140] on div "Submit Offer" at bounding box center [1098, 105] width 148 height 116
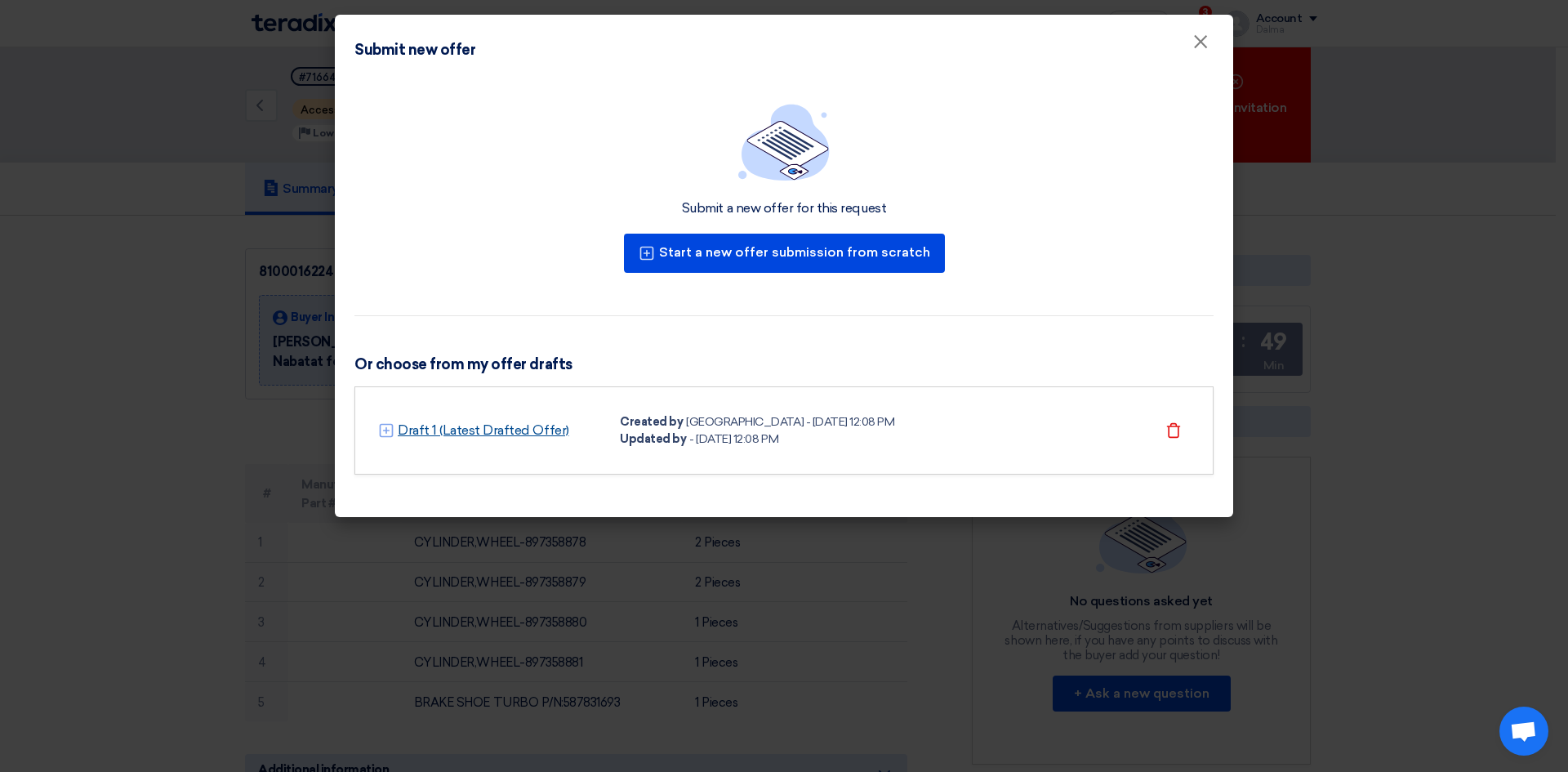
click at [430, 433] on font "Draft 1 (Latest Drafted Offer)" at bounding box center [483, 429] width 171 height 15
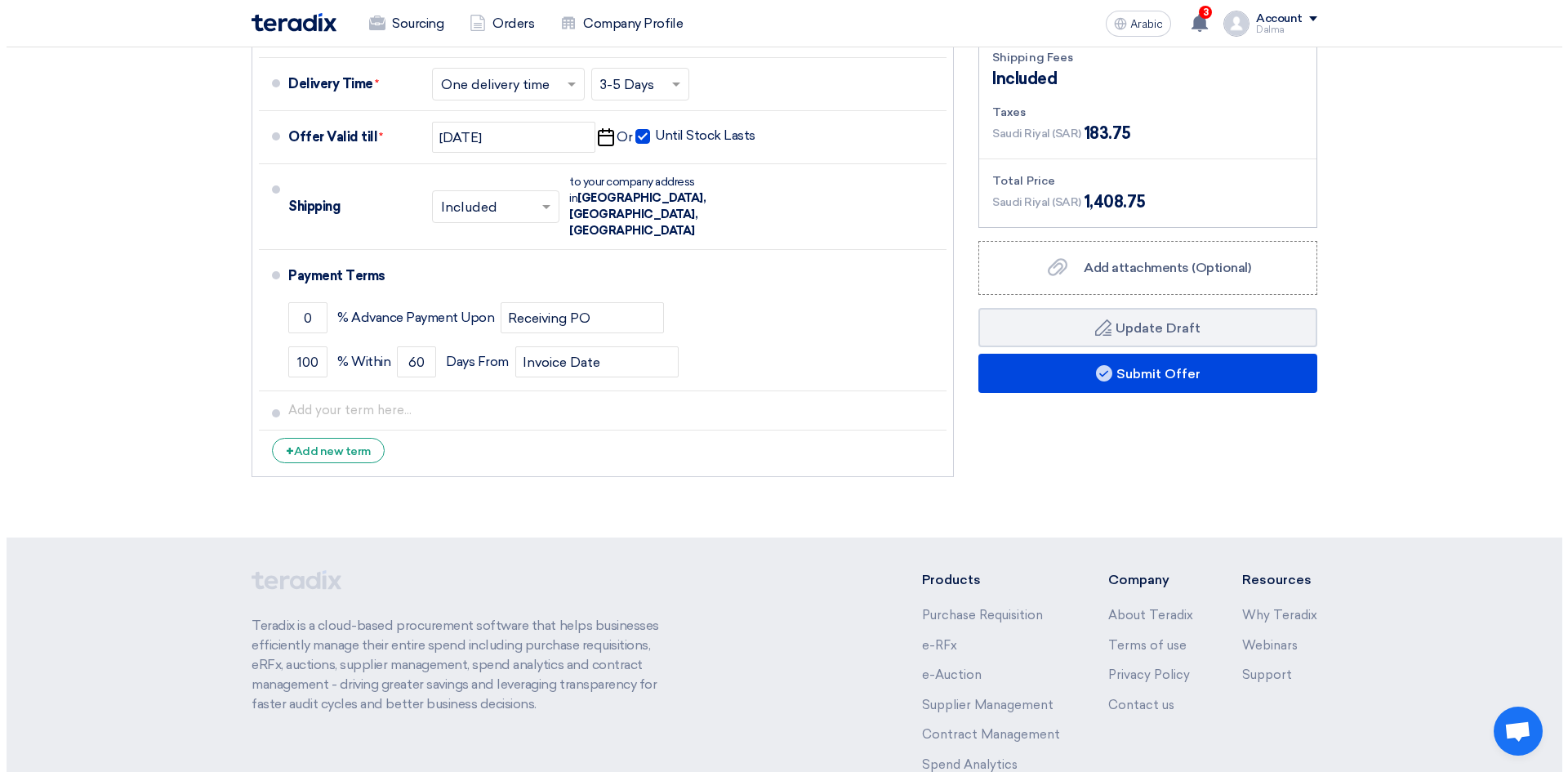
scroll to position [899, 0]
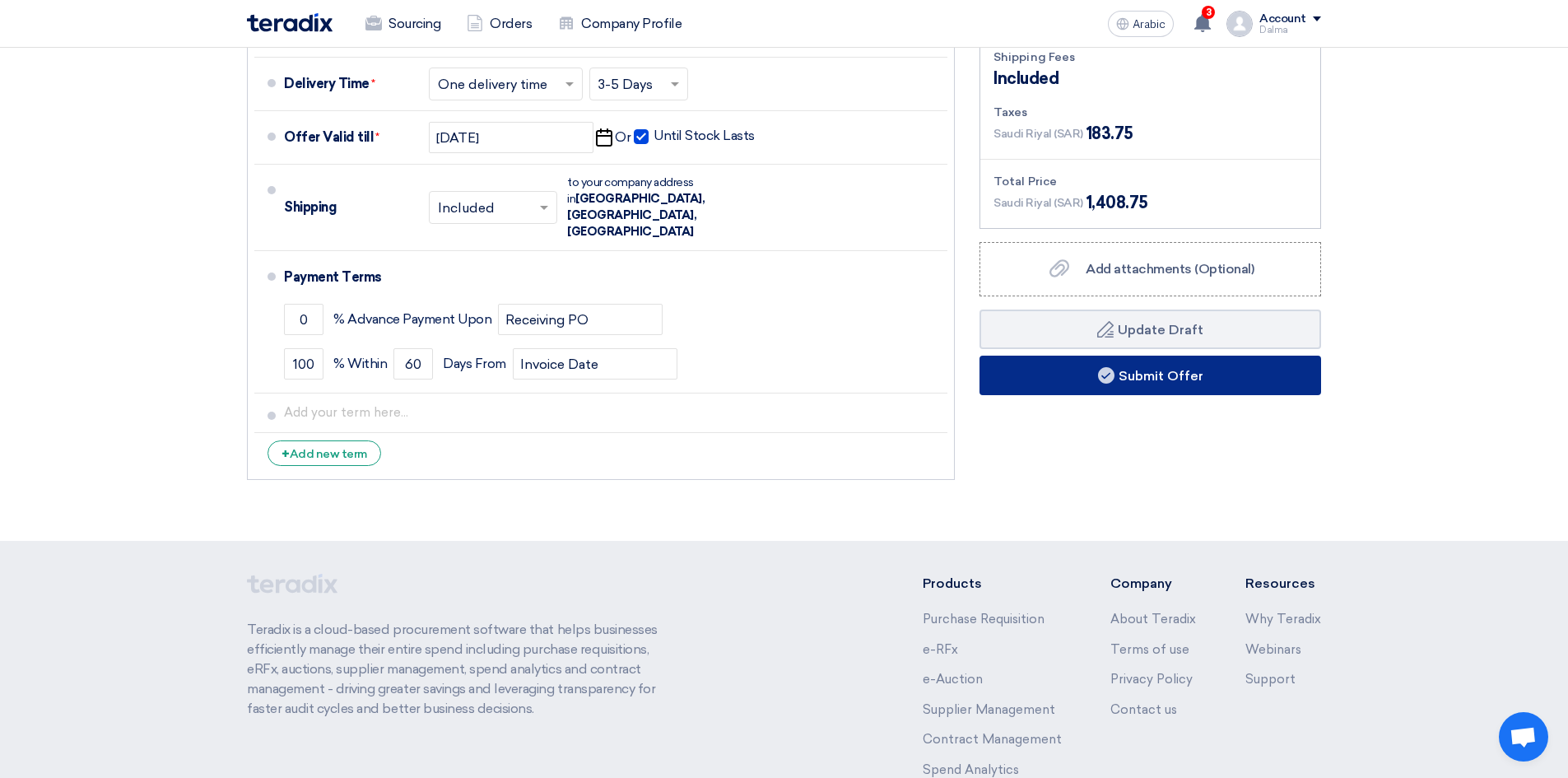
click at [1151, 377] on font "Submit Offer" at bounding box center [1160, 375] width 85 height 16
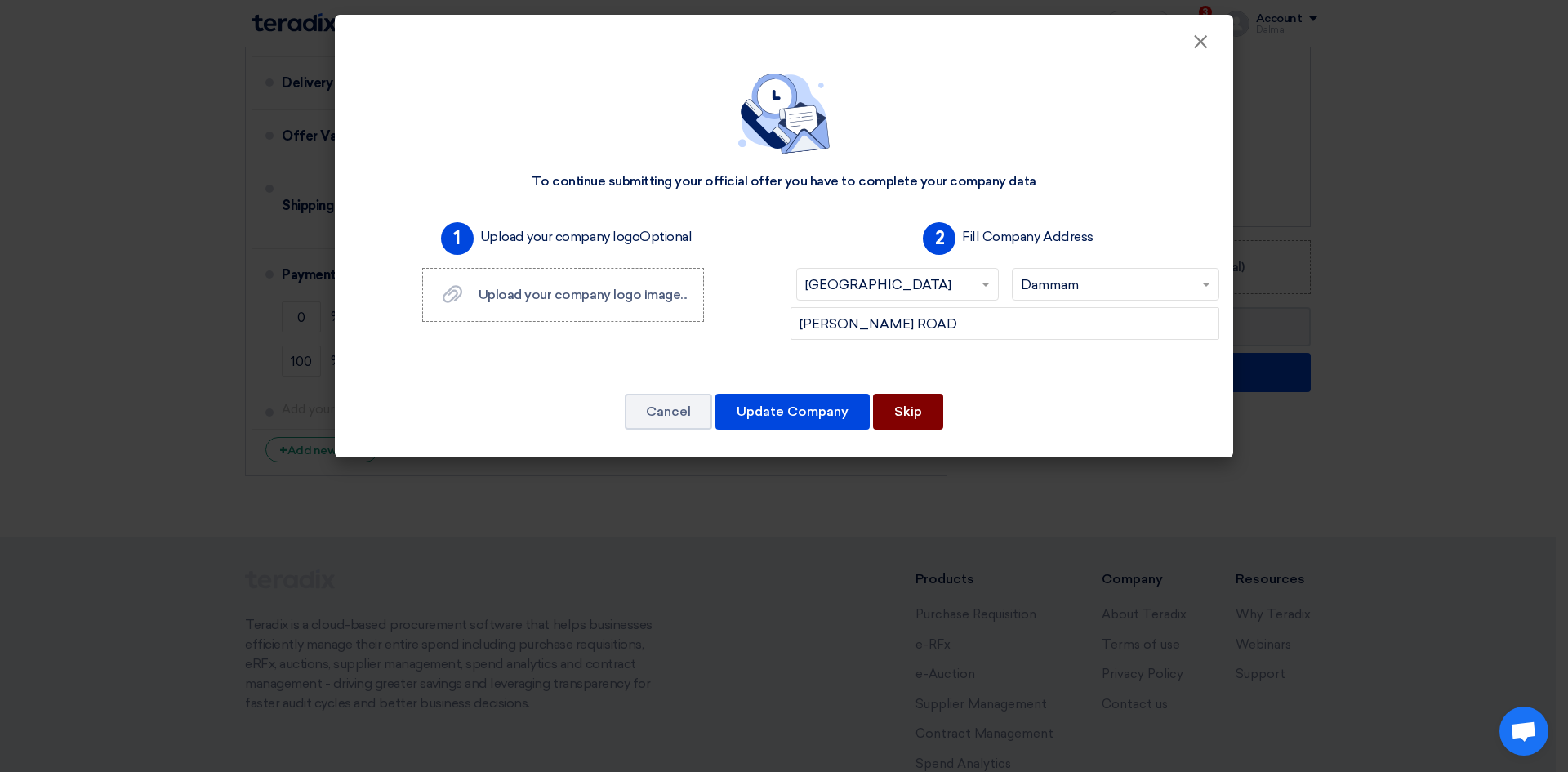
click at [914, 417] on font "Skip" at bounding box center [908, 411] width 28 height 15
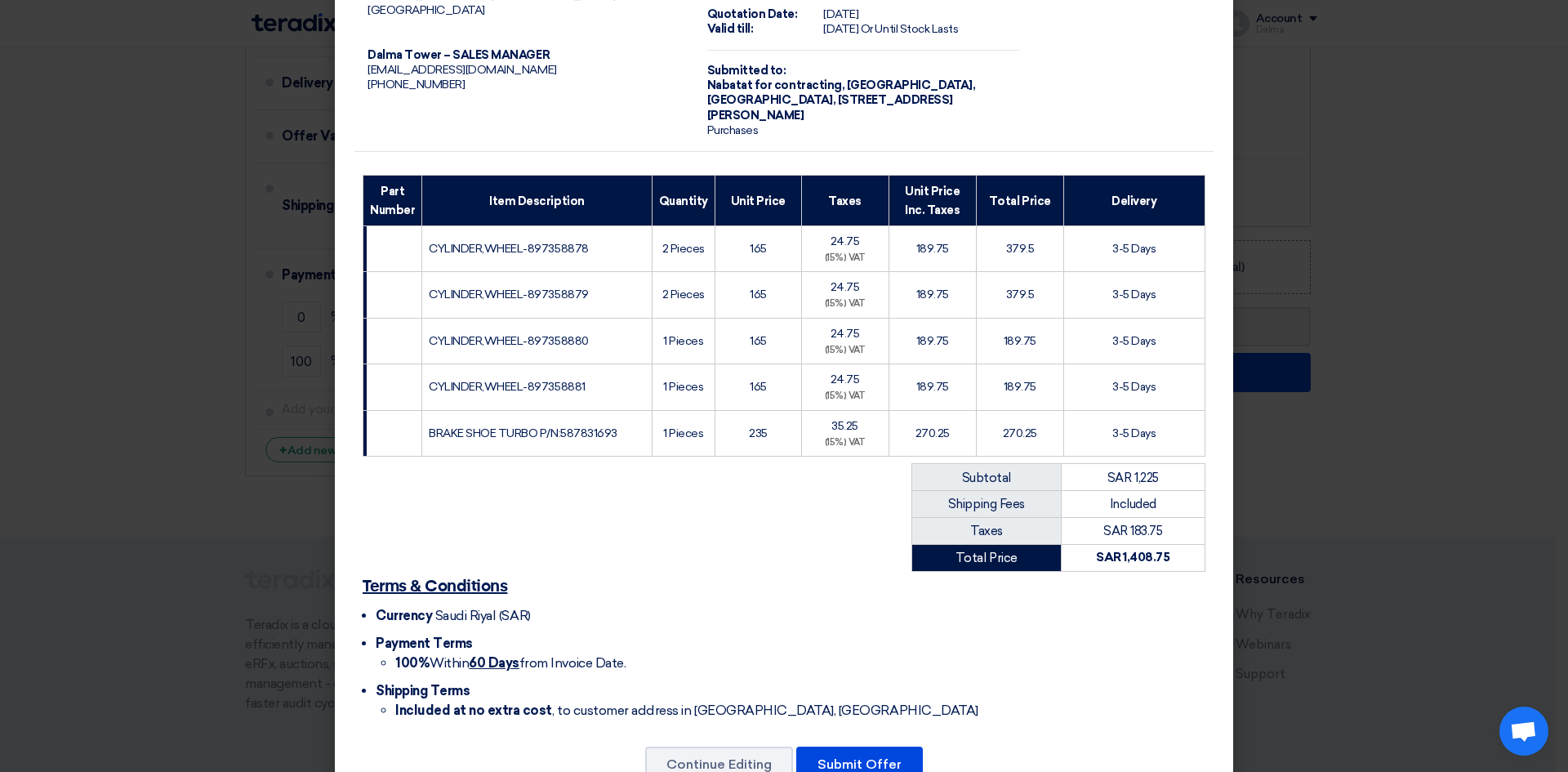
scroll to position [129, 0]
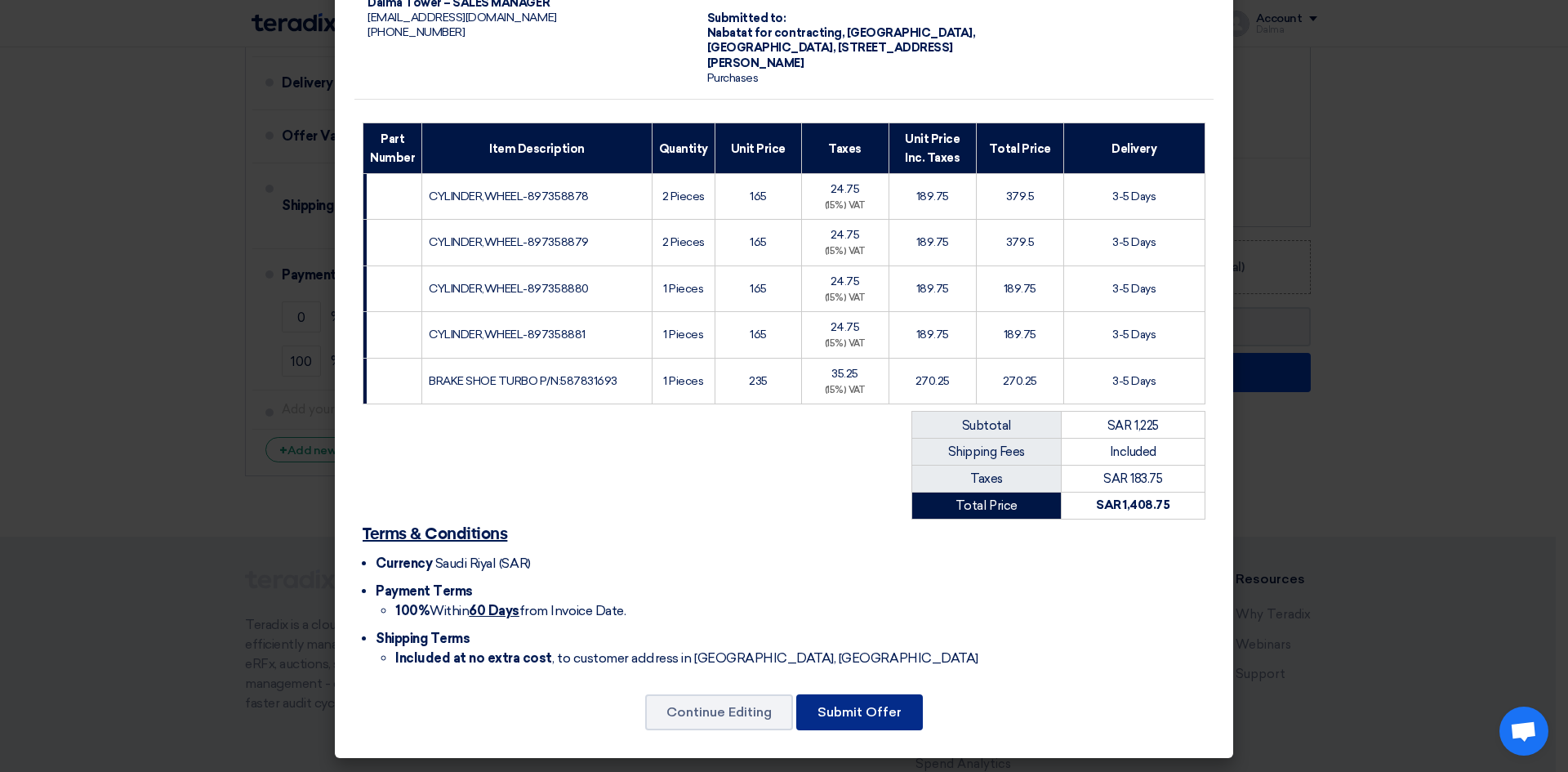
click at [841, 704] on font "Submit Offer" at bounding box center [859, 711] width 84 height 15
